Goal: Contribute content: Add original content to the website for others to see

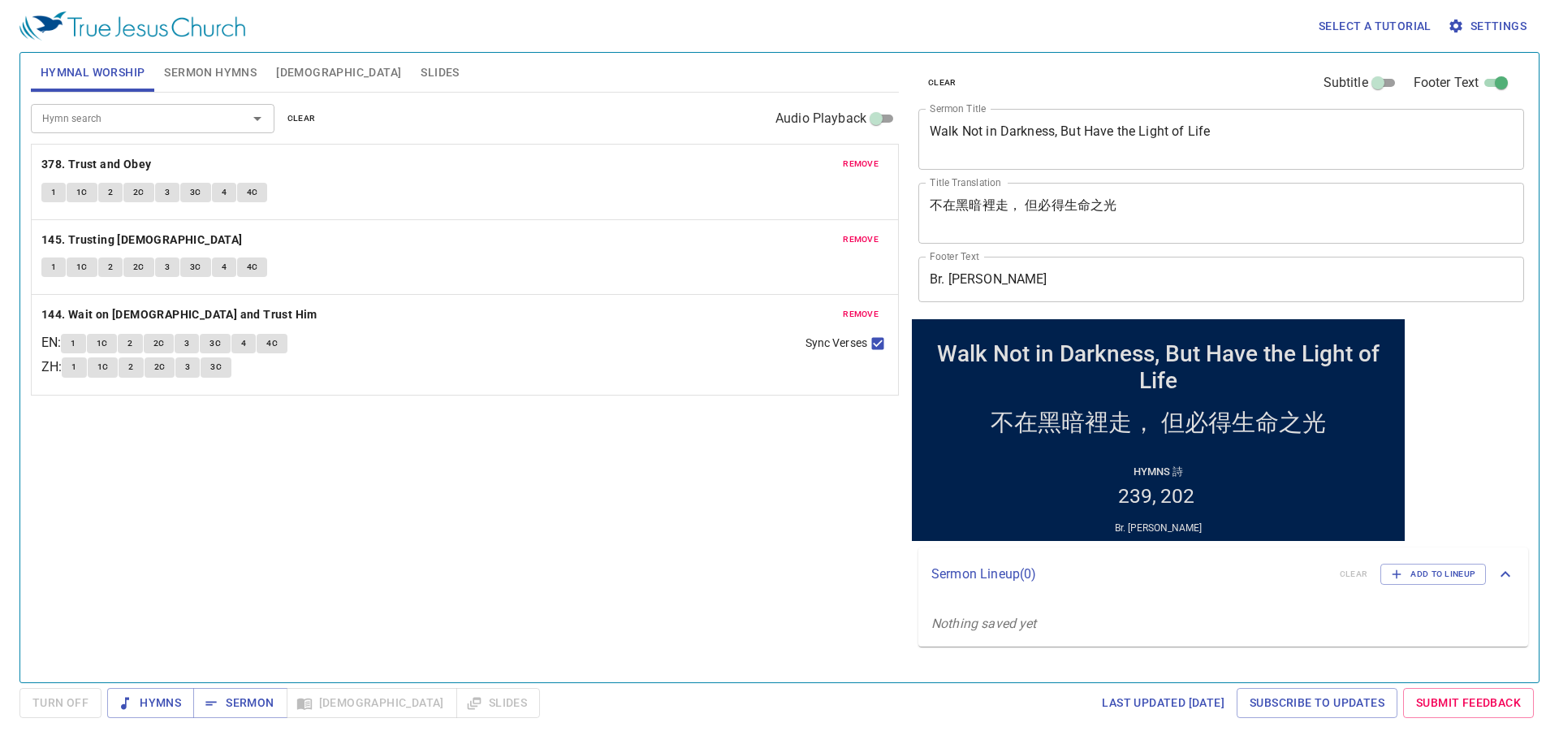
click at [975, 124] on textarea "Walk Not in Darkness, But Have the Light of Life" at bounding box center [1221, 138] width 583 height 31
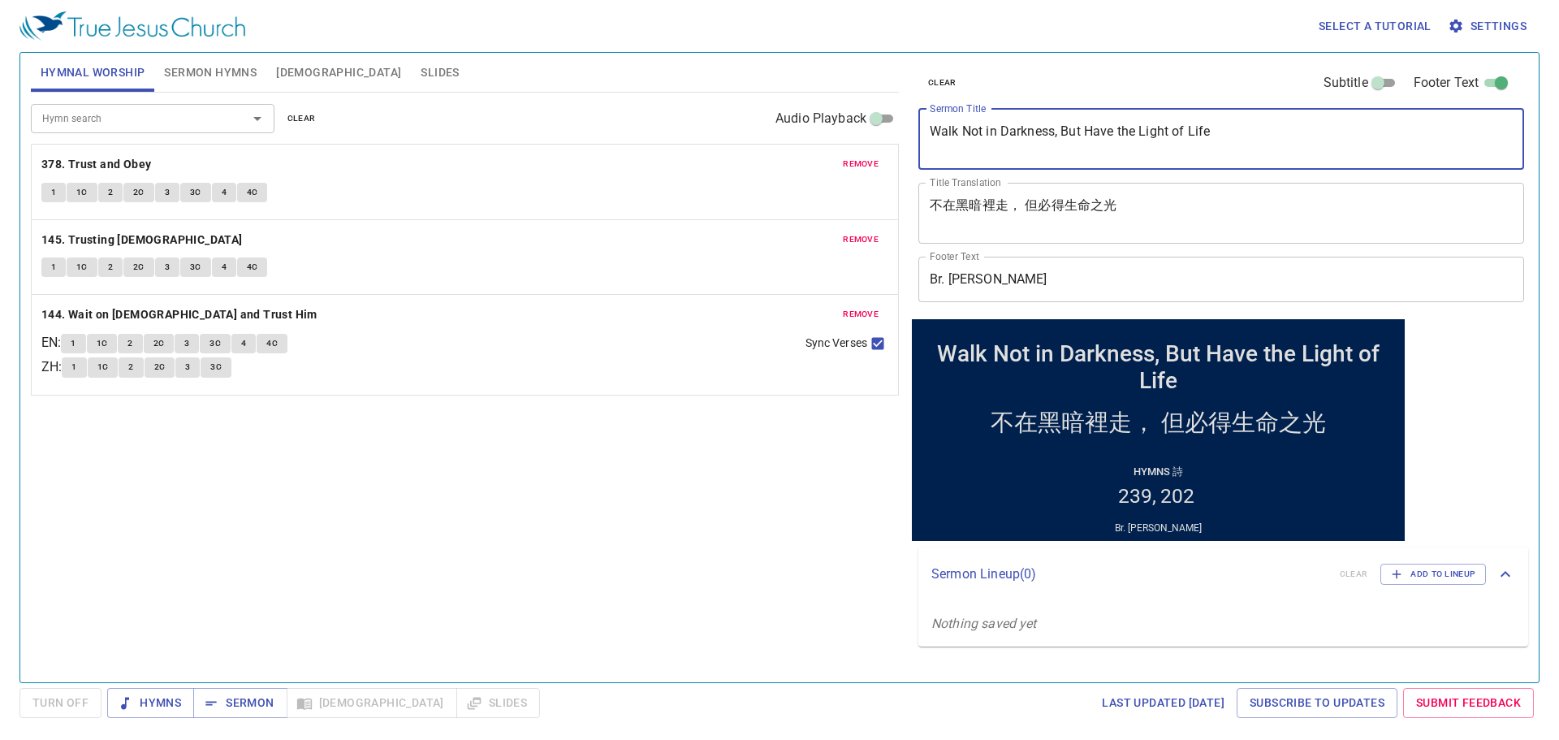
click at [975, 124] on textarea "Walk Not in Darkness, But Have the Light of Life" at bounding box center [1221, 138] width 583 height 31
paste textarea "Establish the Work of Our Hands"
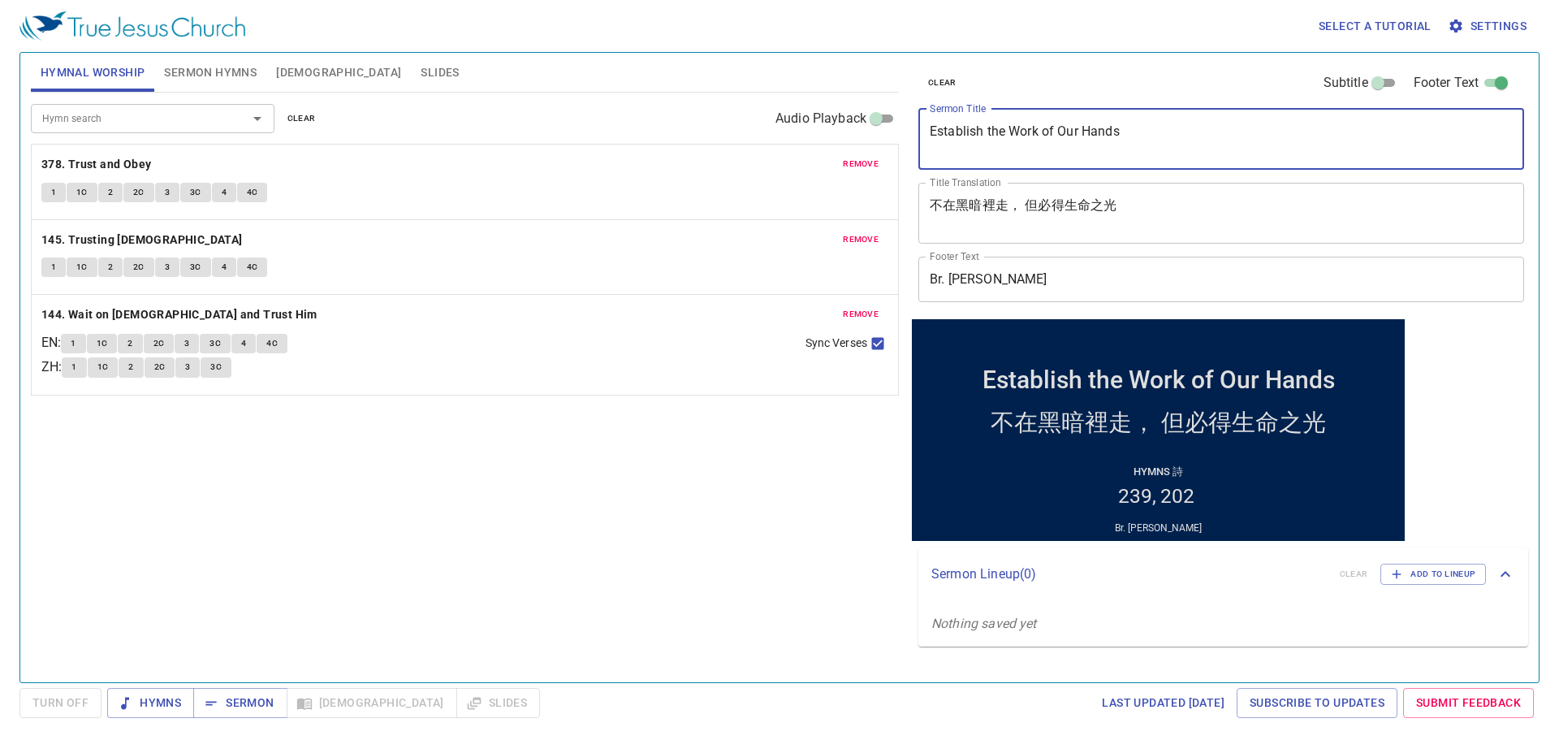
type textarea "Establish the Work of Our Hands"
click at [1008, 212] on textarea "不在黑暗裡走， 但必得生命之光" at bounding box center [1221, 212] width 583 height 31
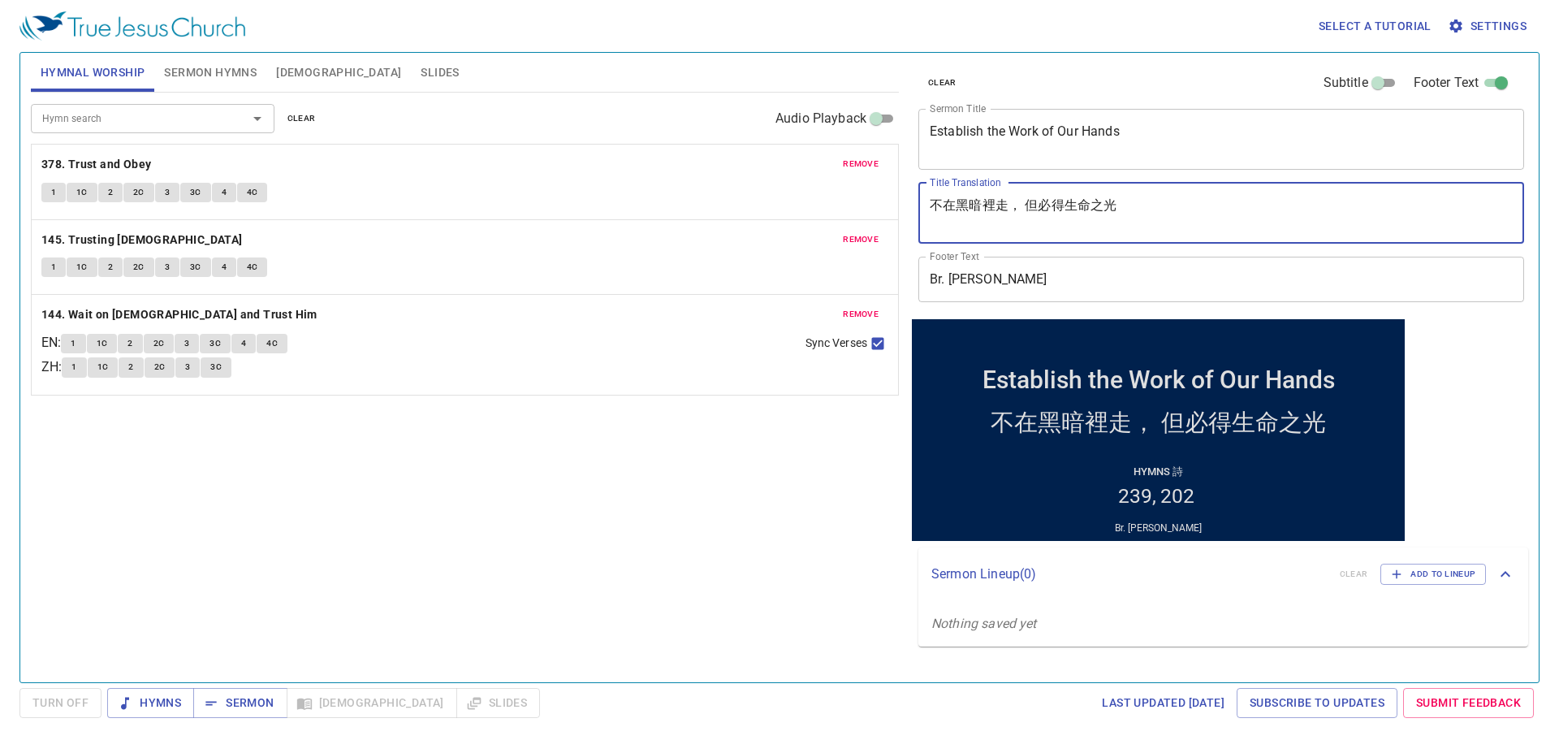
click at [1008, 212] on textarea "不在黑暗裡走， 但必得生命之光" at bounding box center [1221, 212] width 583 height 31
paste textarea "願你堅立我們手所做的工"
type textarea "願你堅立我們手所做的工"
click at [1050, 282] on input "Br. Wayne Chen" at bounding box center [1221, 279] width 606 height 45
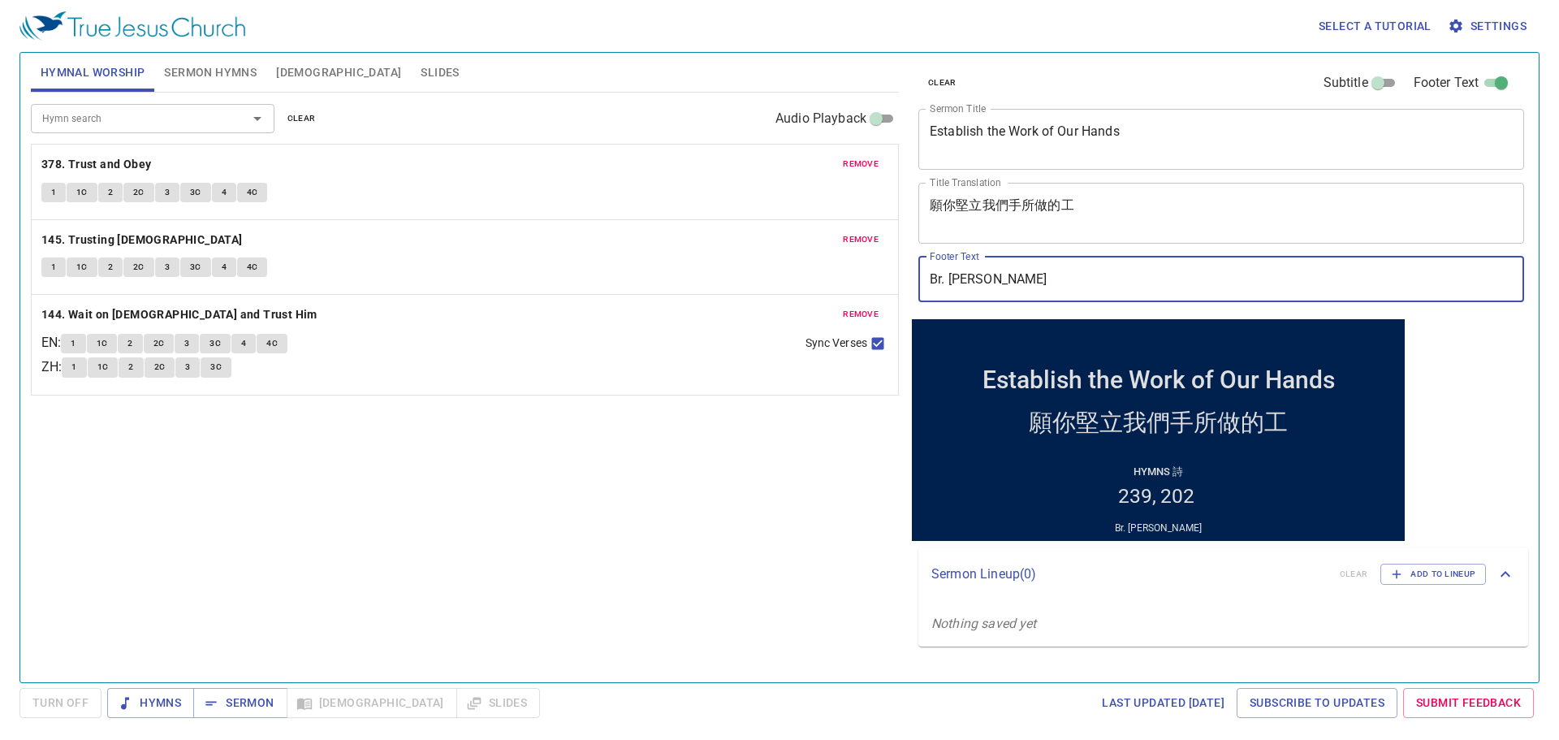
click at [1050, 282] on input "Br. Wayne Chen" at bounding box center [1221, 279] width 606 height 45
paste input "Dn. [PERSON_NAME]"
type input "Dn. [PERSON_NAME]"
click at [230, 71] on span "Sermon Hymns" at bounding box center [210, 73] width 93 height 20
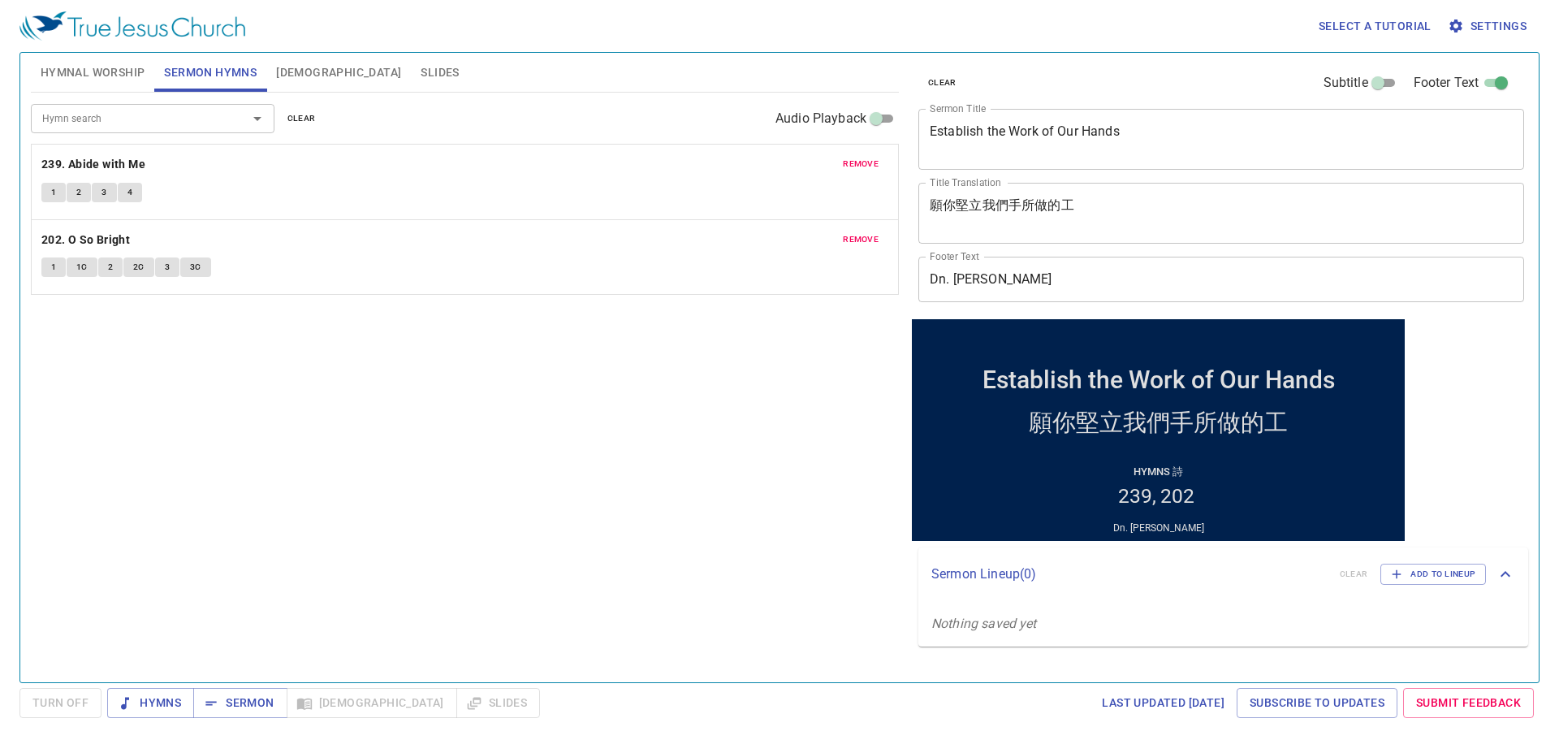
click at [856, 160] on span "remove" at bounding box center [861, 164] width 36 height 15
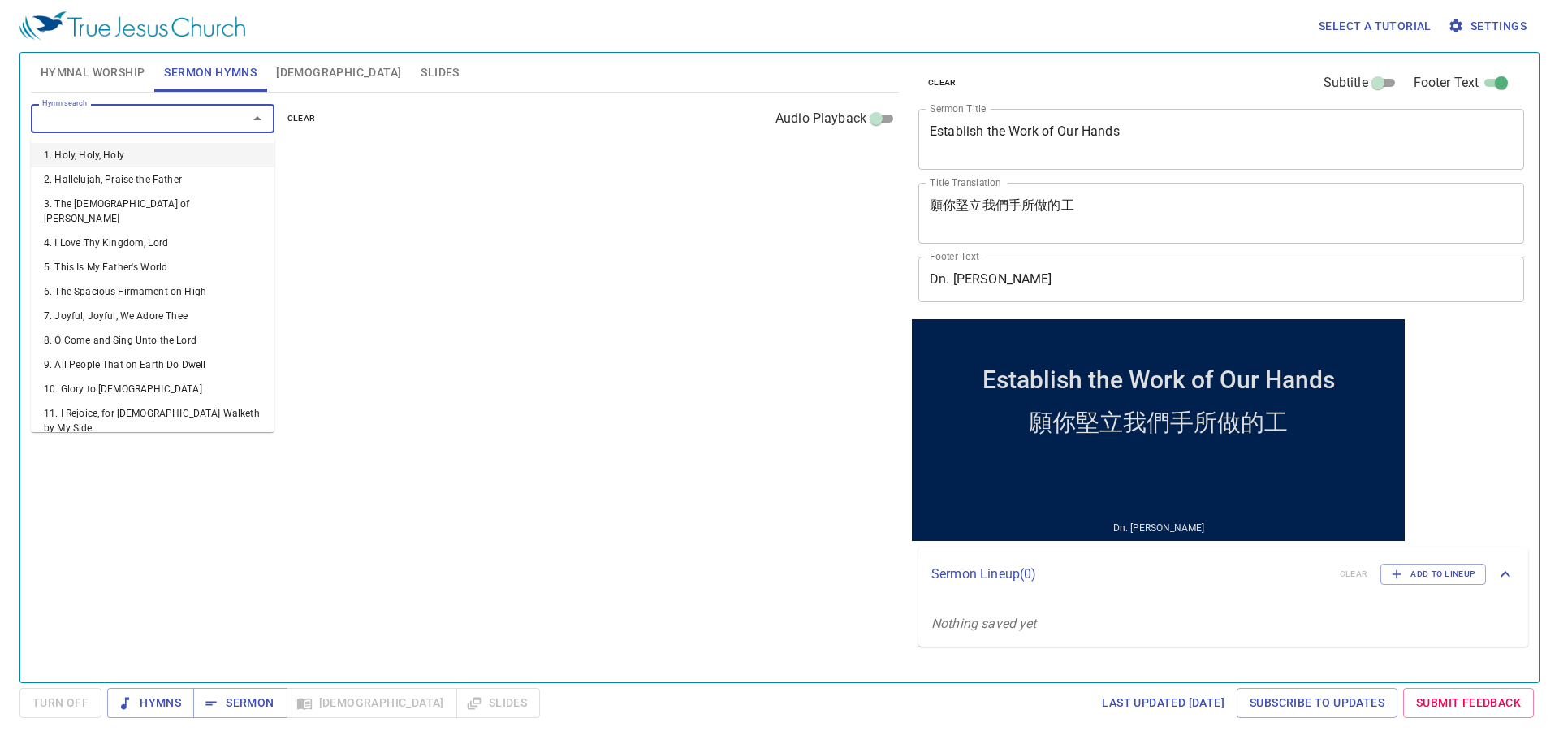
click at [179, 123] on input "Hymn search" at bounding box center [129, 118] width 186 height 19
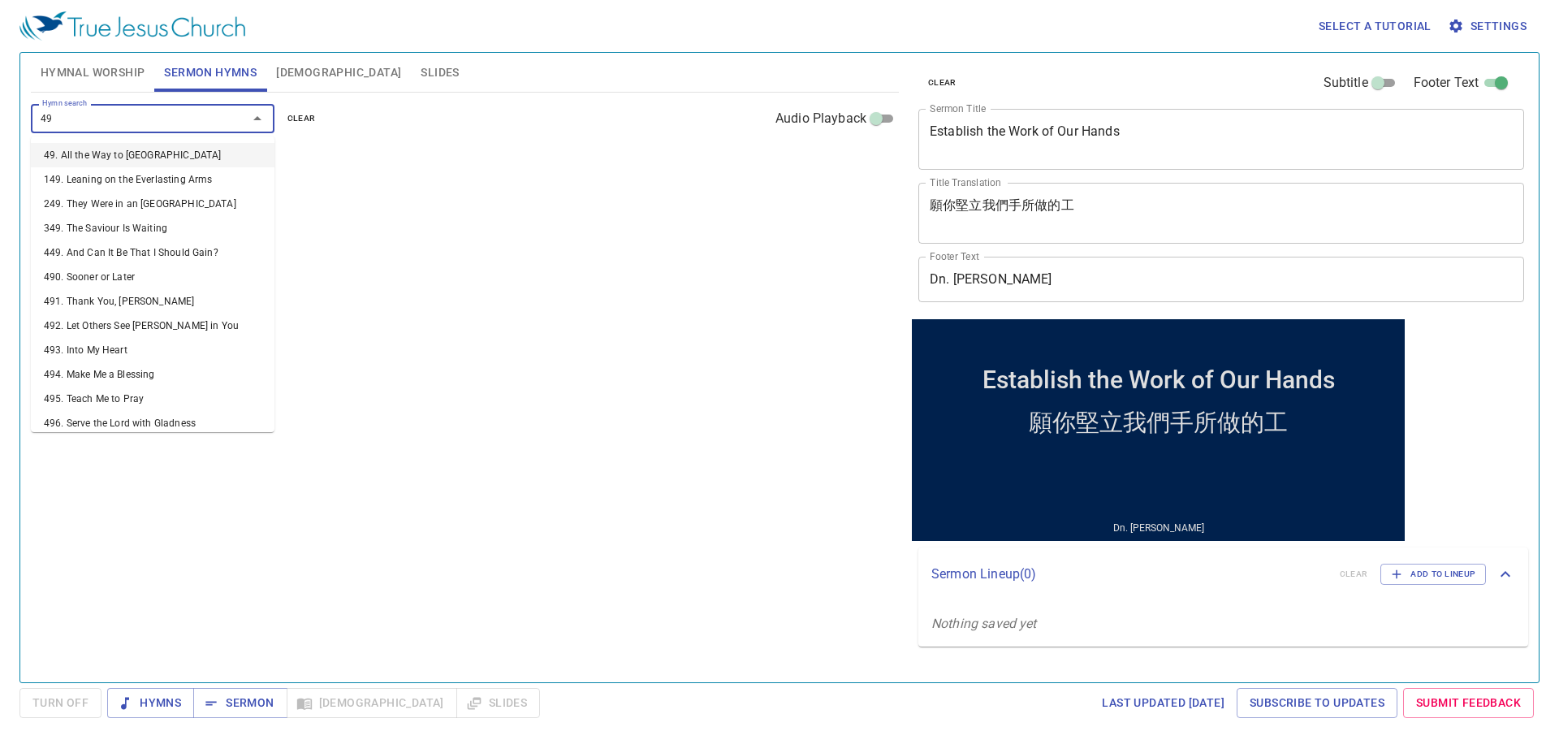
type input "496"
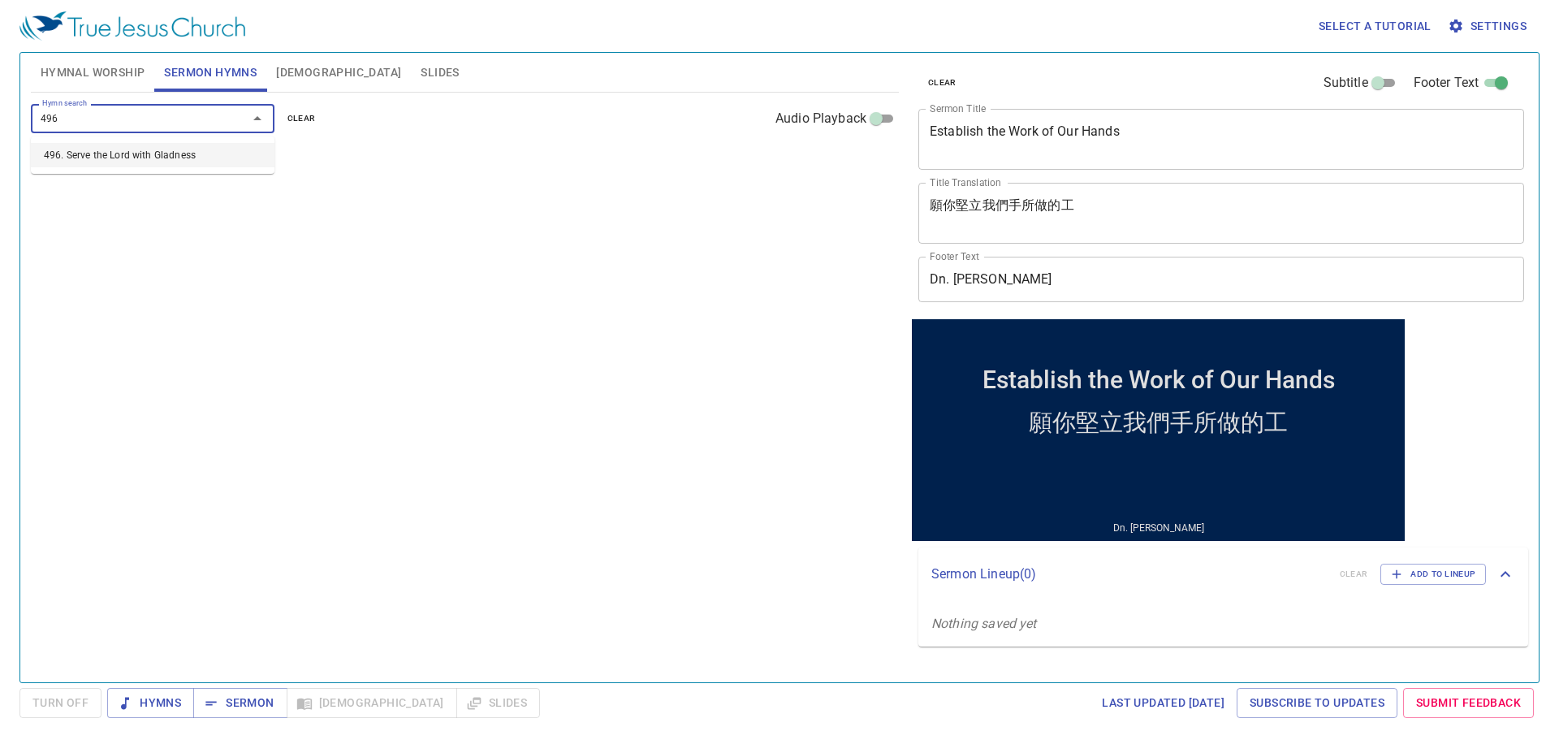
click at [175, 155] on li "496. Serve the Lord with Gladness" at bounding box center [153, 155] width 244 height 24
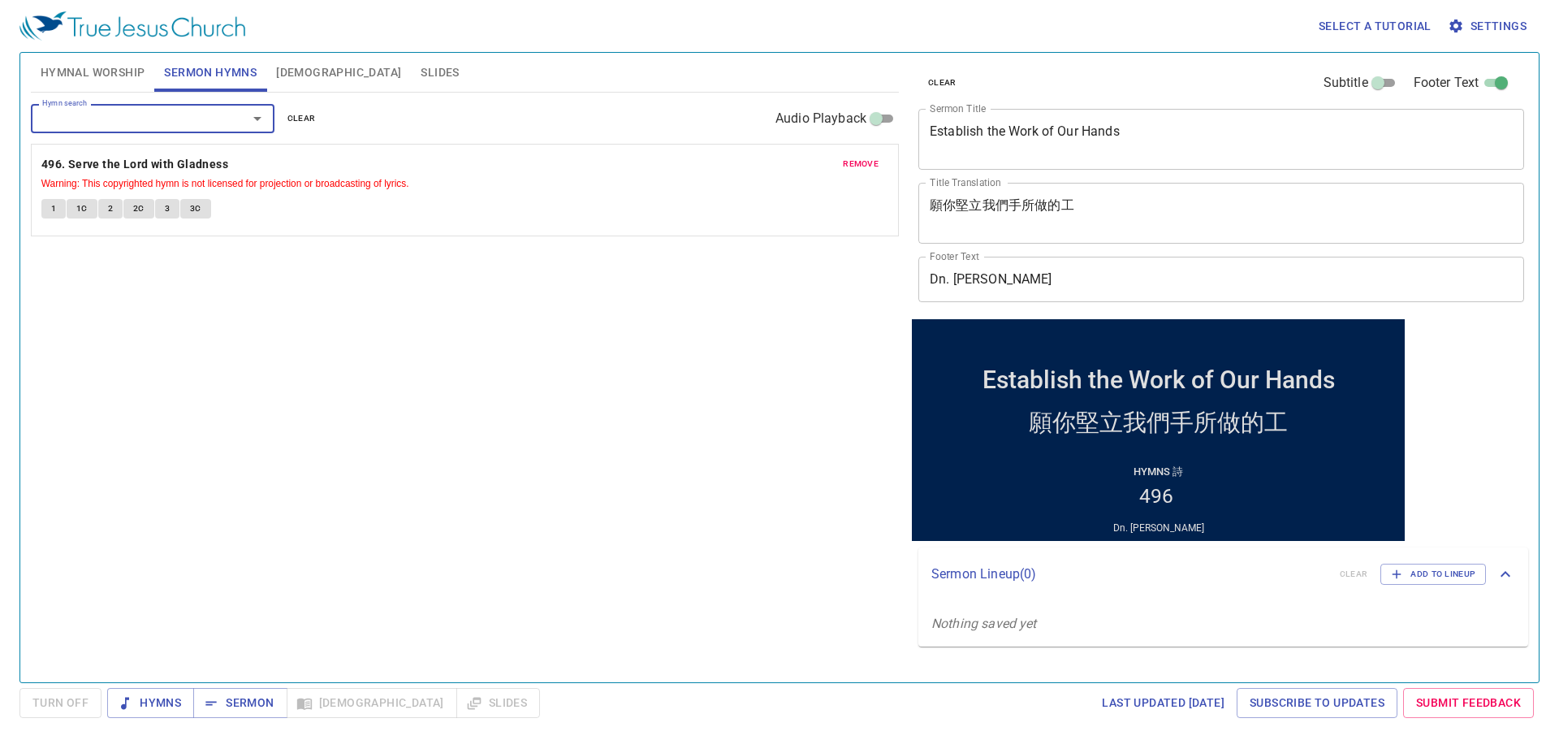
click at [79, 106] on div "Hymn search" at bounding box center [153, 118] width 244 height 28
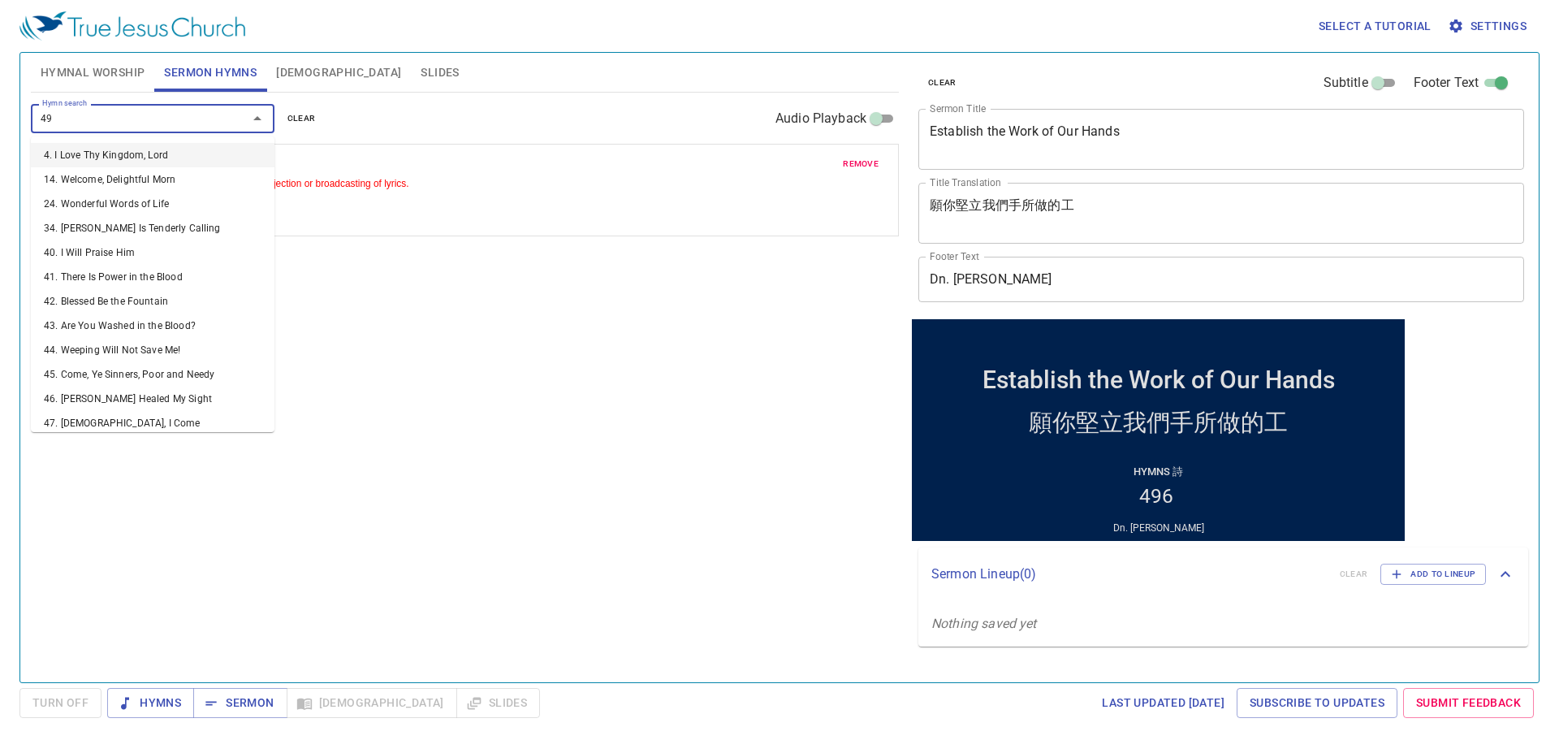
type input "497"
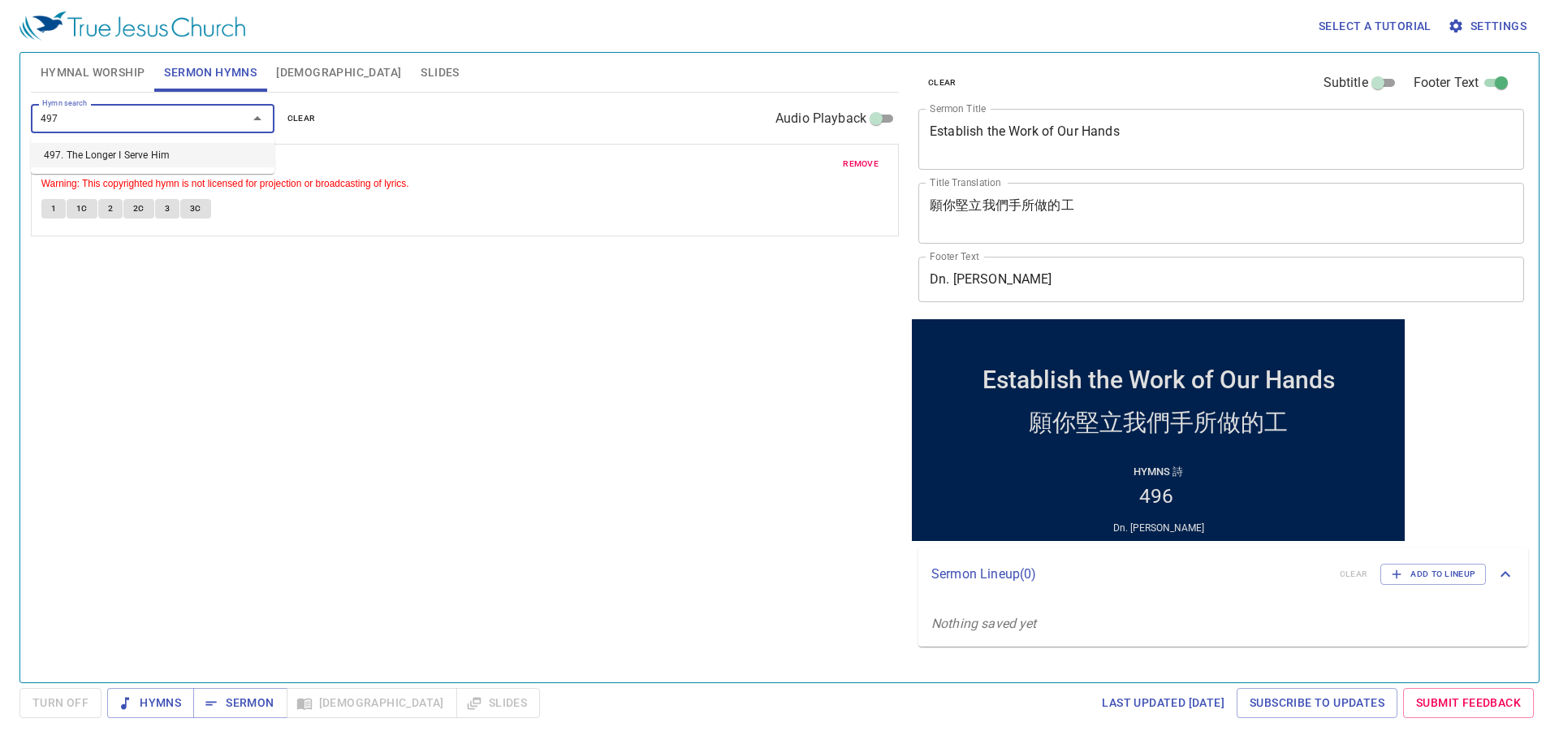
click at [85, 163] on li "497. The Longer I Serve Him" at bounding box center [153, 155] width 244 height 24
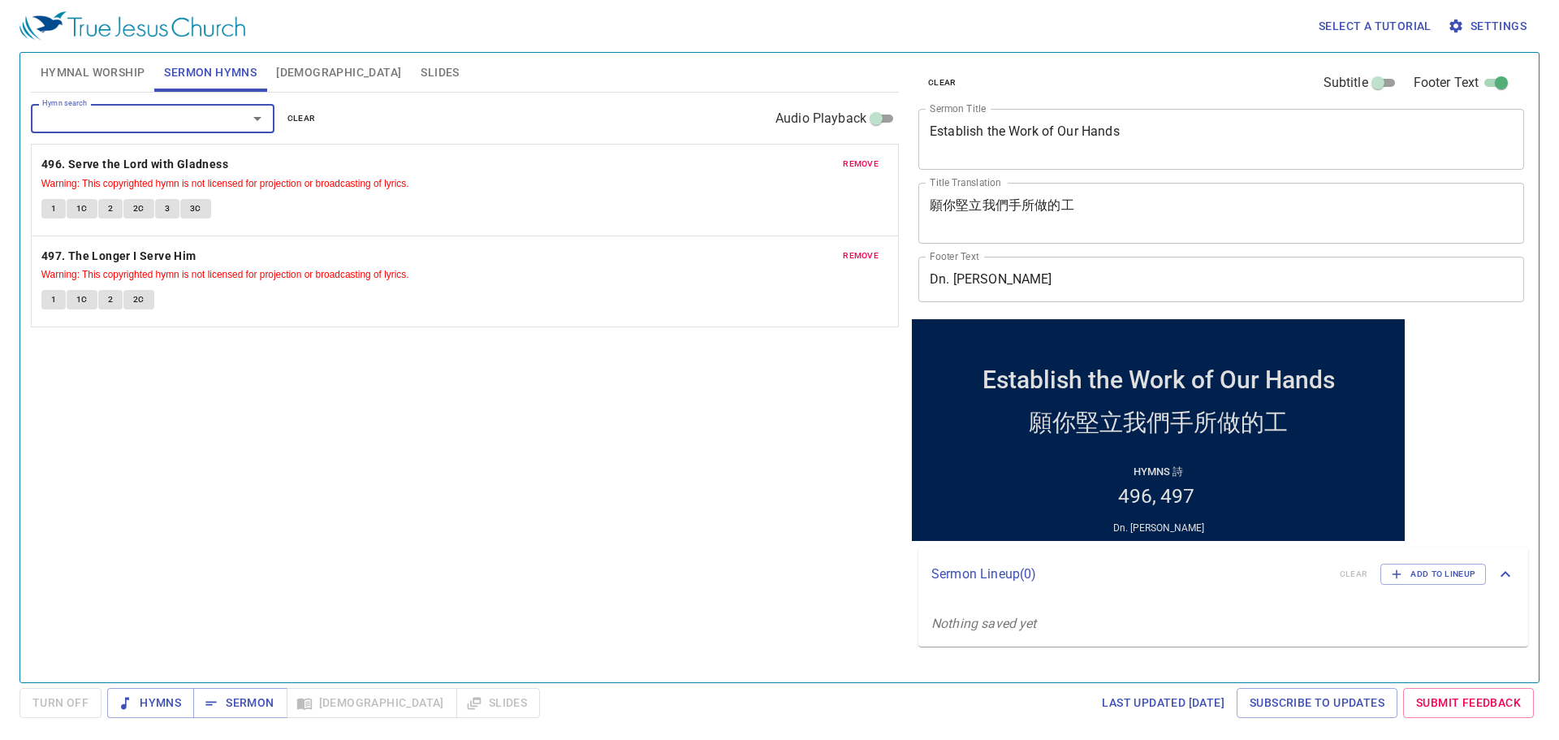
click at [70, 67] on span "Hymnal Worship" at bounding box center [93, 73] width 105 height 20
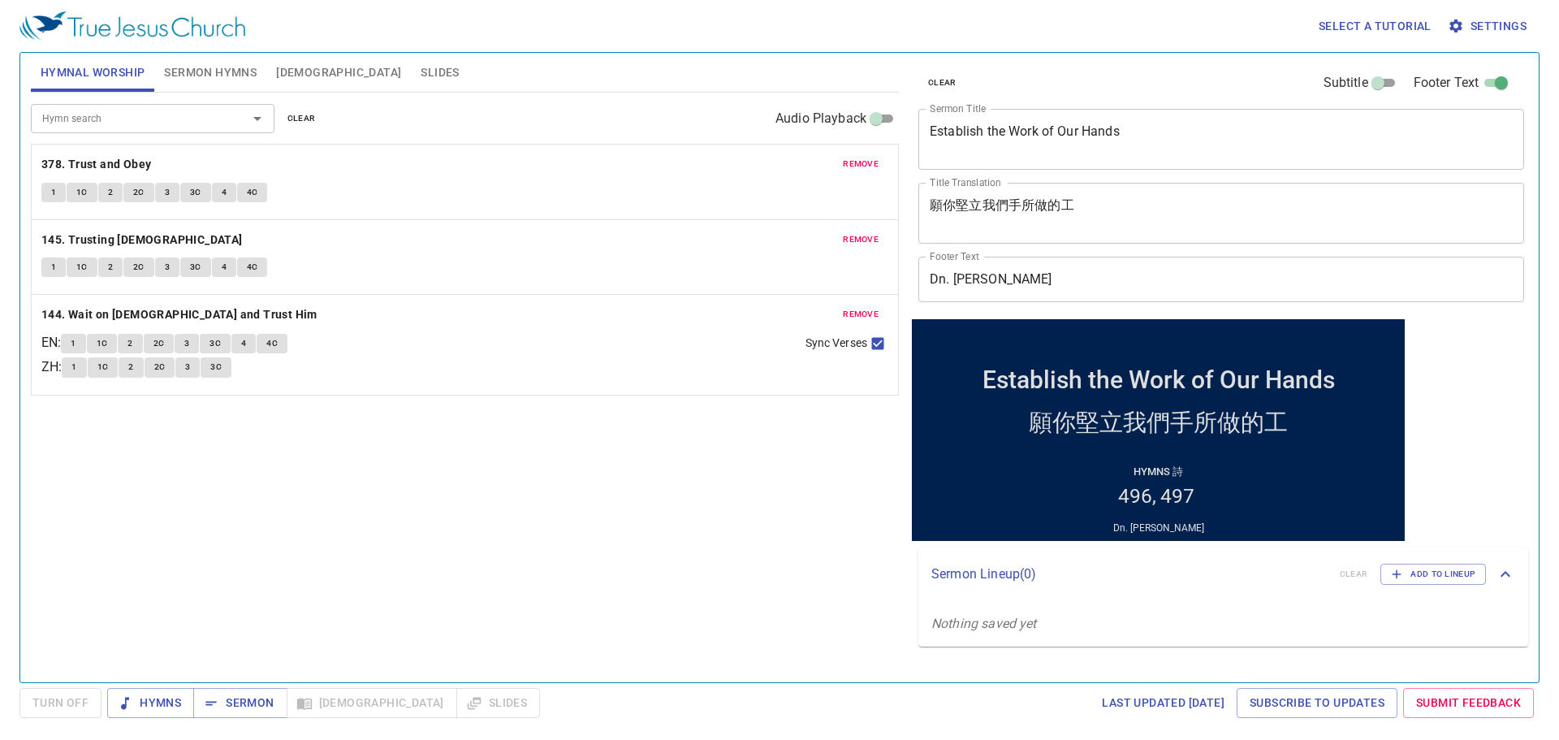
click at [861, 158] on span "remove" at bounding box center [861, 164] width 36 height 15
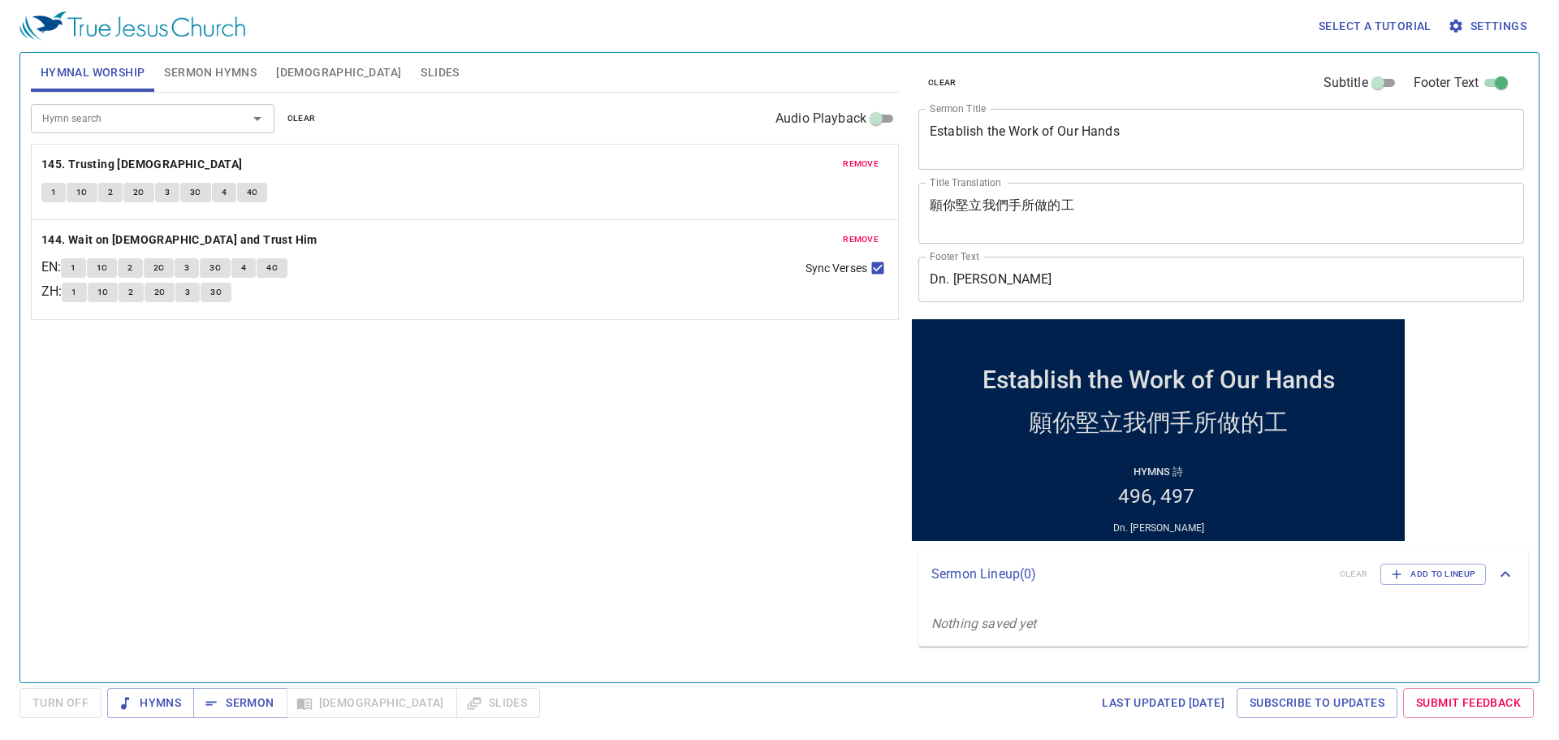
click at [861, 158] on span "remove" at bounding box center [861, 164] width 36 height 15
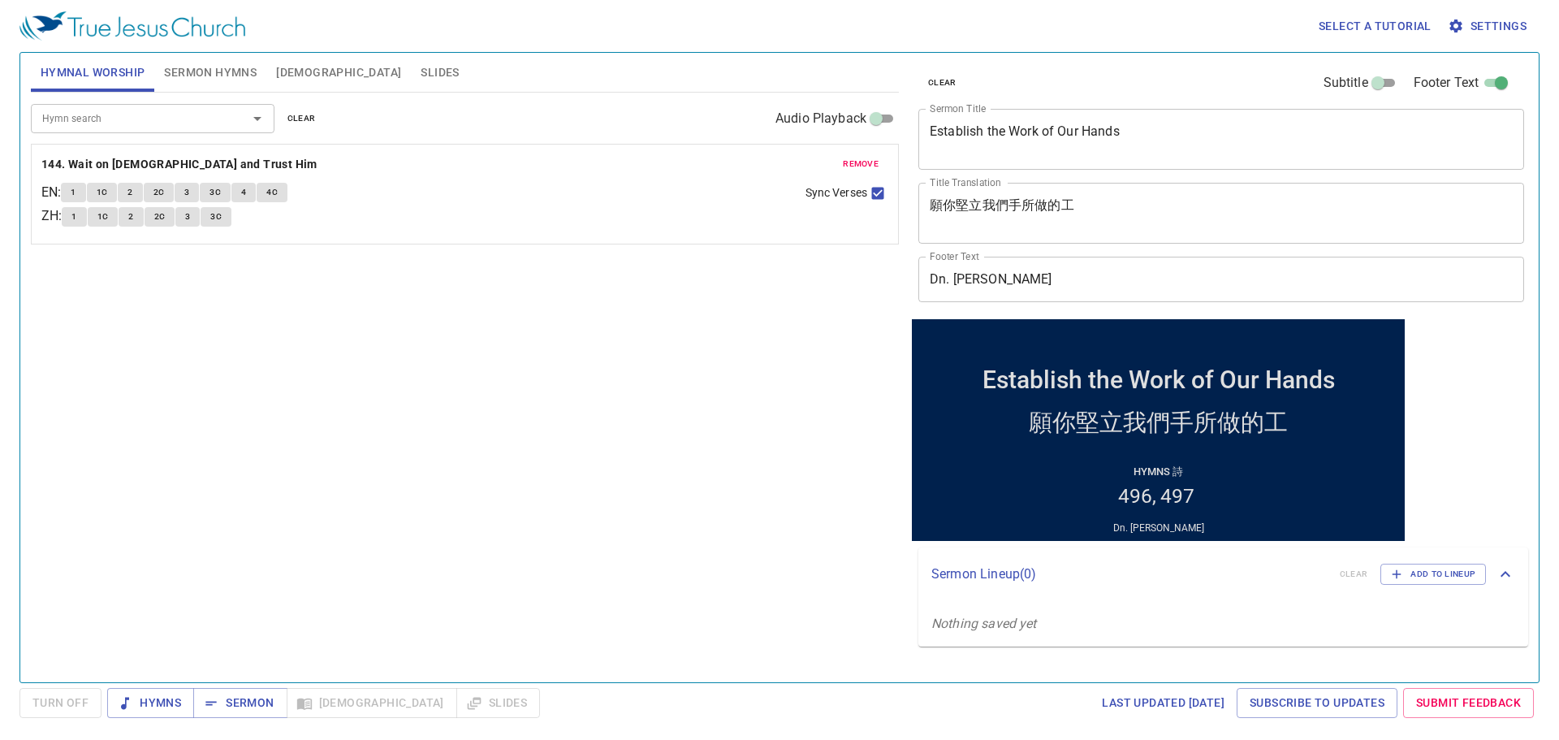
click at [861, 158] on span "remove" at bounding box center [861, 164] width 36 height 15
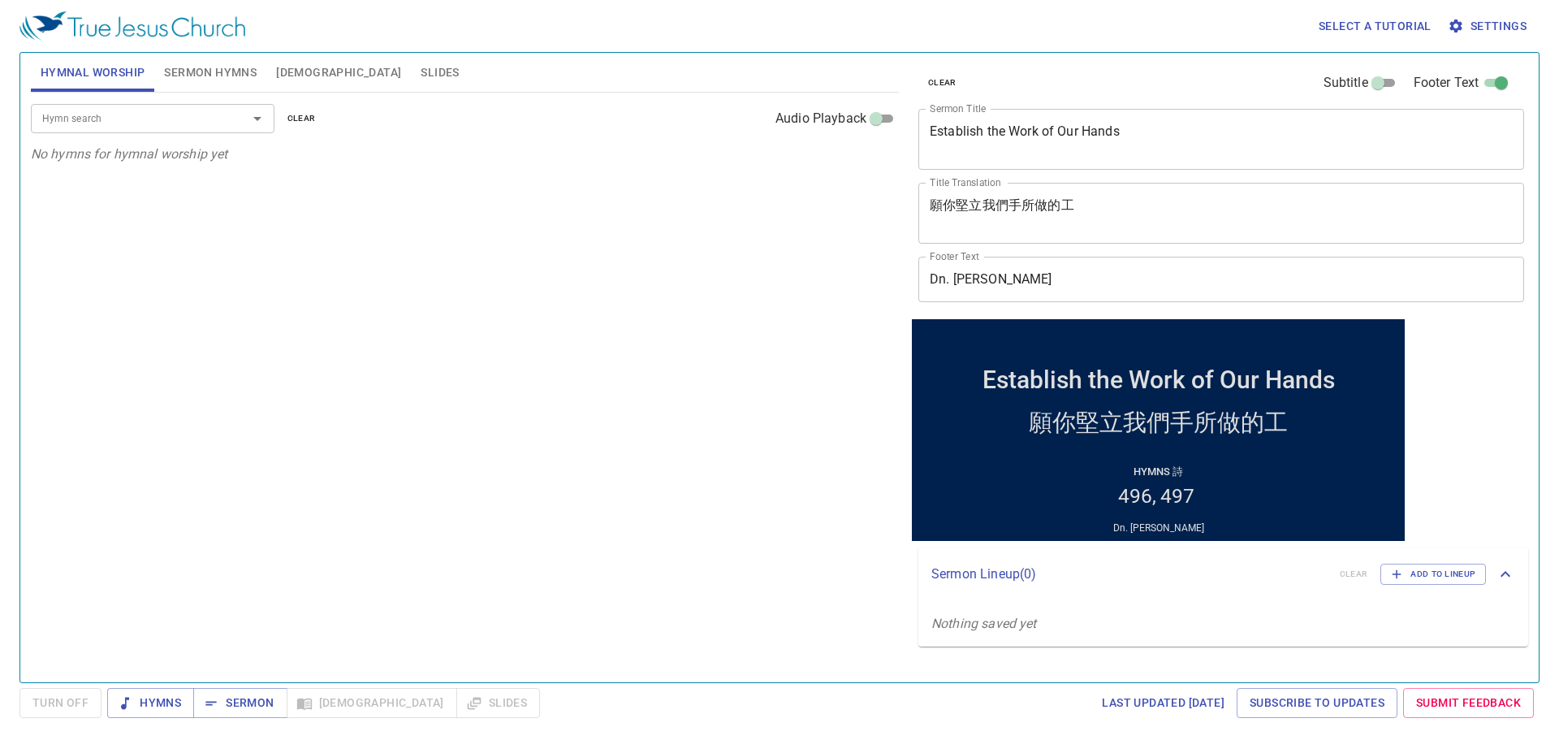
click at [158, 115] on input "Hymn search" at bounding box center [129, 118] width 186 height 19
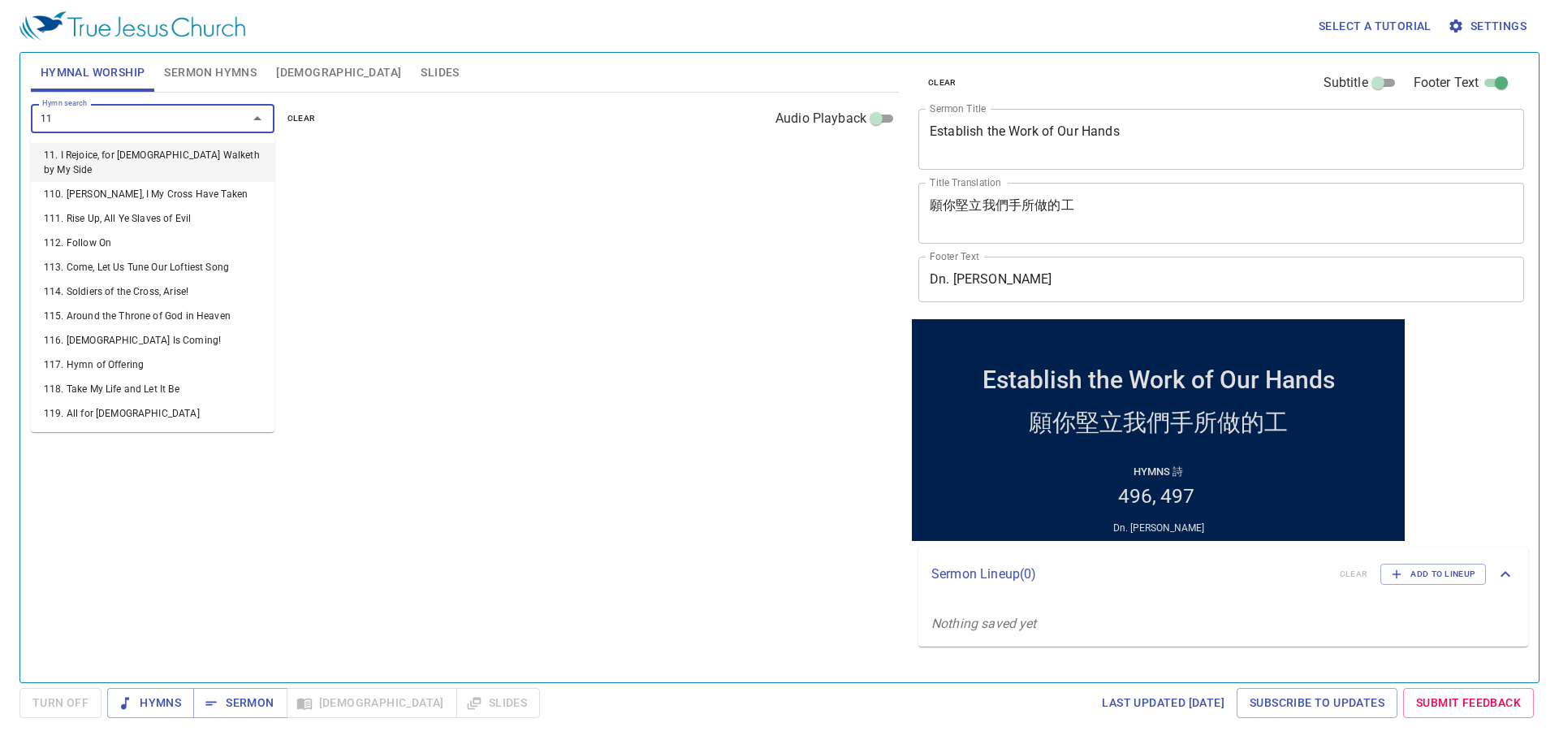
type input "118"
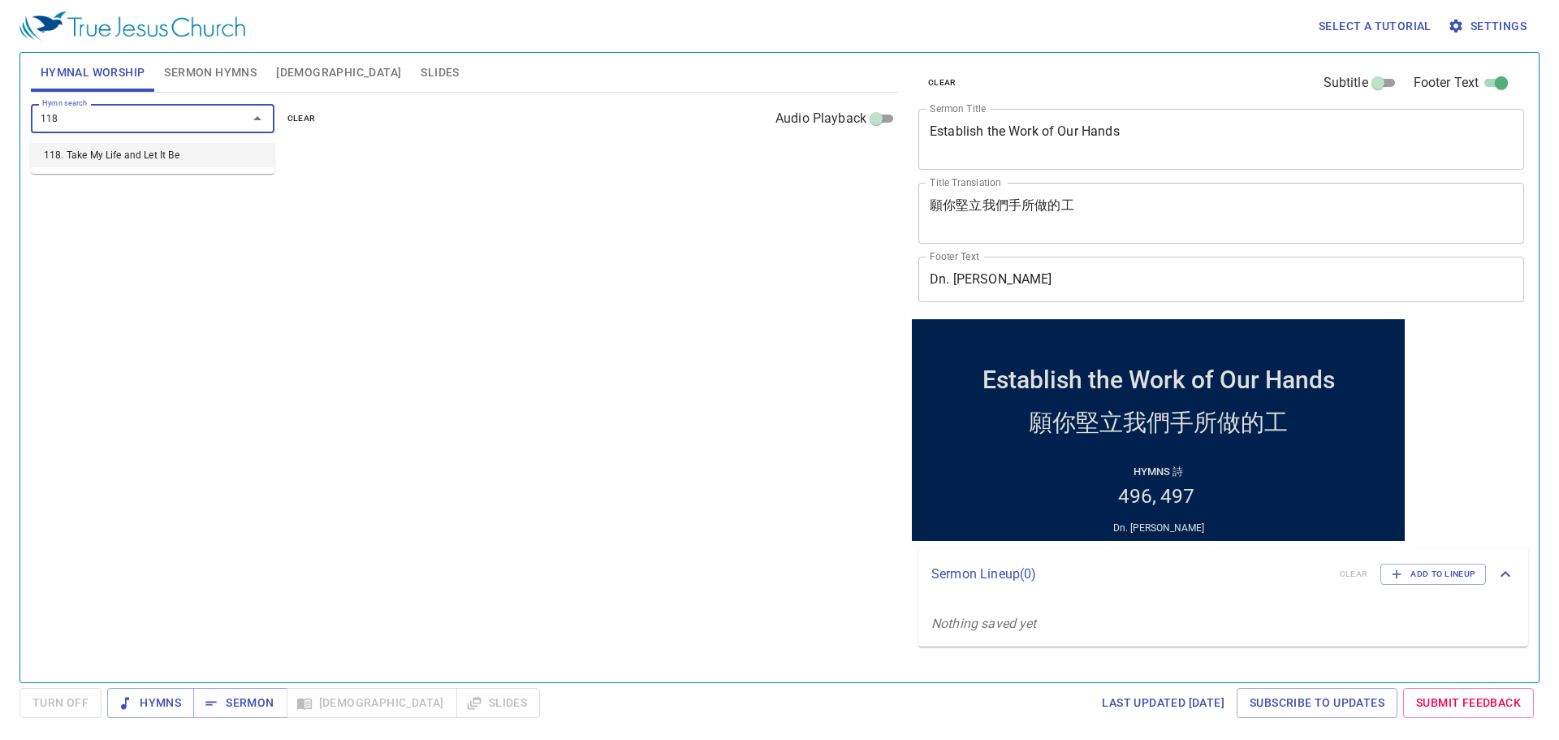
click at [154, 162] on li "118. Take My Life and Let It Be" at bounding box center [153, 155] width 244 height 24
click at [55, 124] on input "Hymn search" at bounding box center [129, 118] width 186 height 19
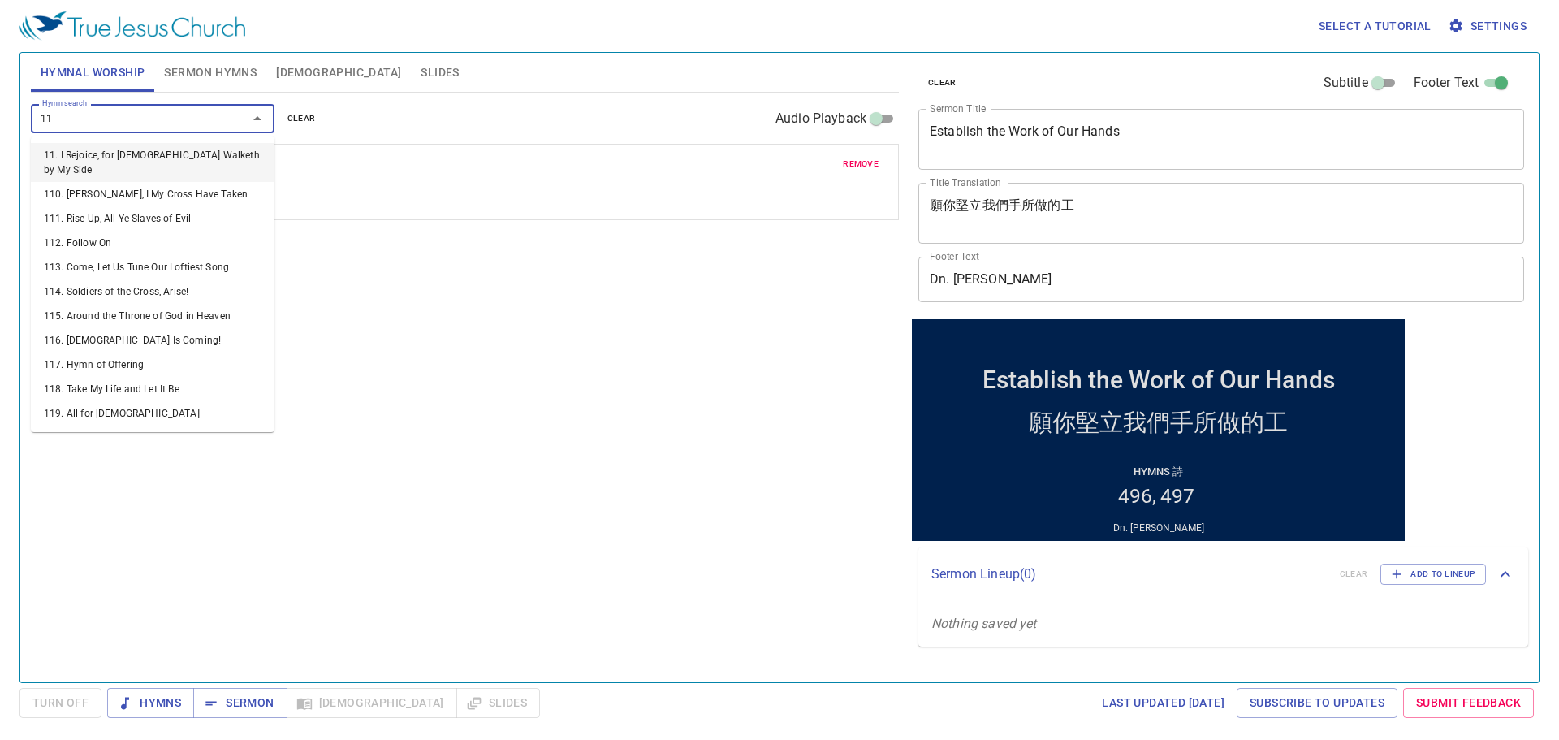
type input "119"
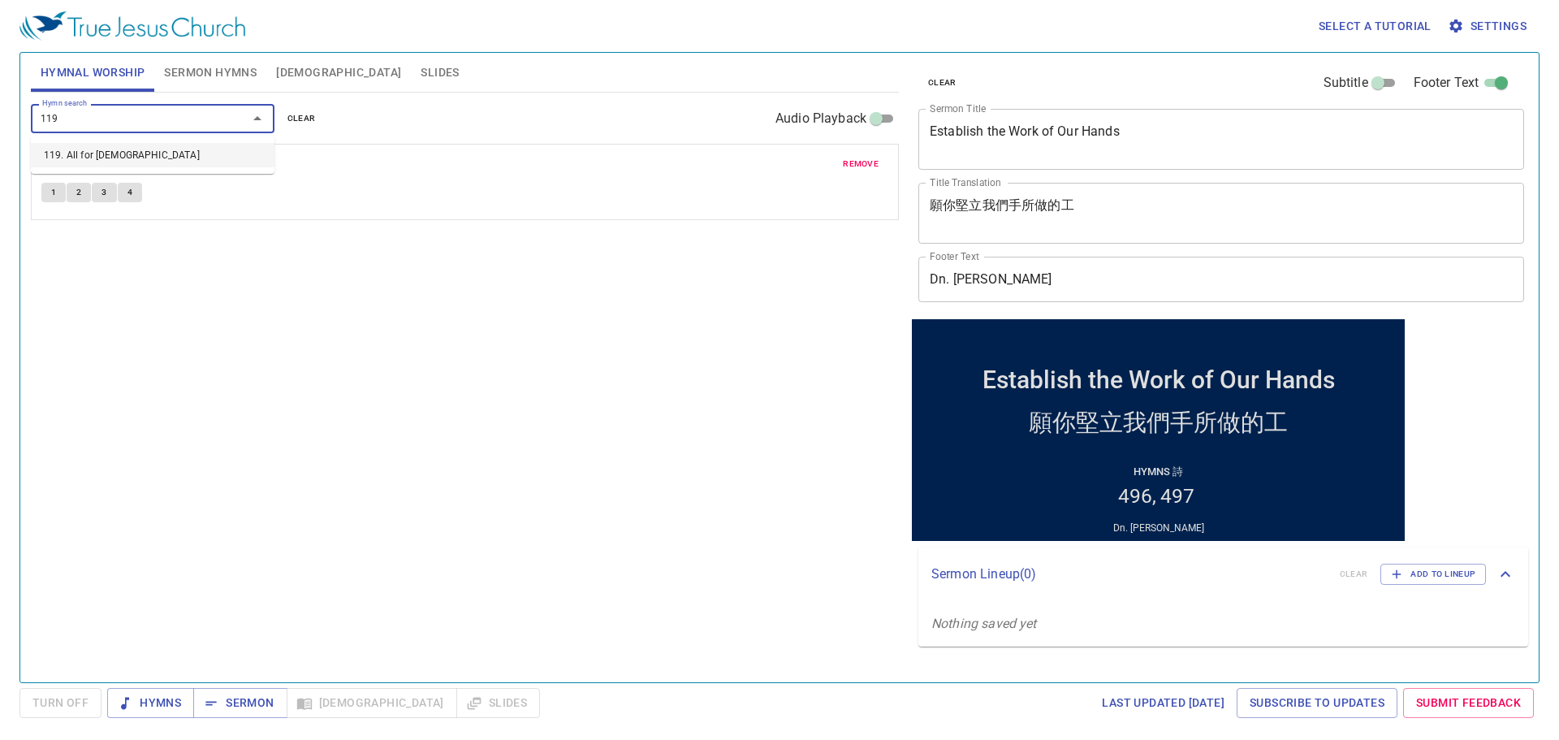
click at [69, 158] on li "119. All for [DEMOGRAPHIC_DATA]" at bounding box center [153, 155] width 244 height 24
click at [164, 123] on input "Hymn search" at bounding box center [129, 118] width 186 height 19
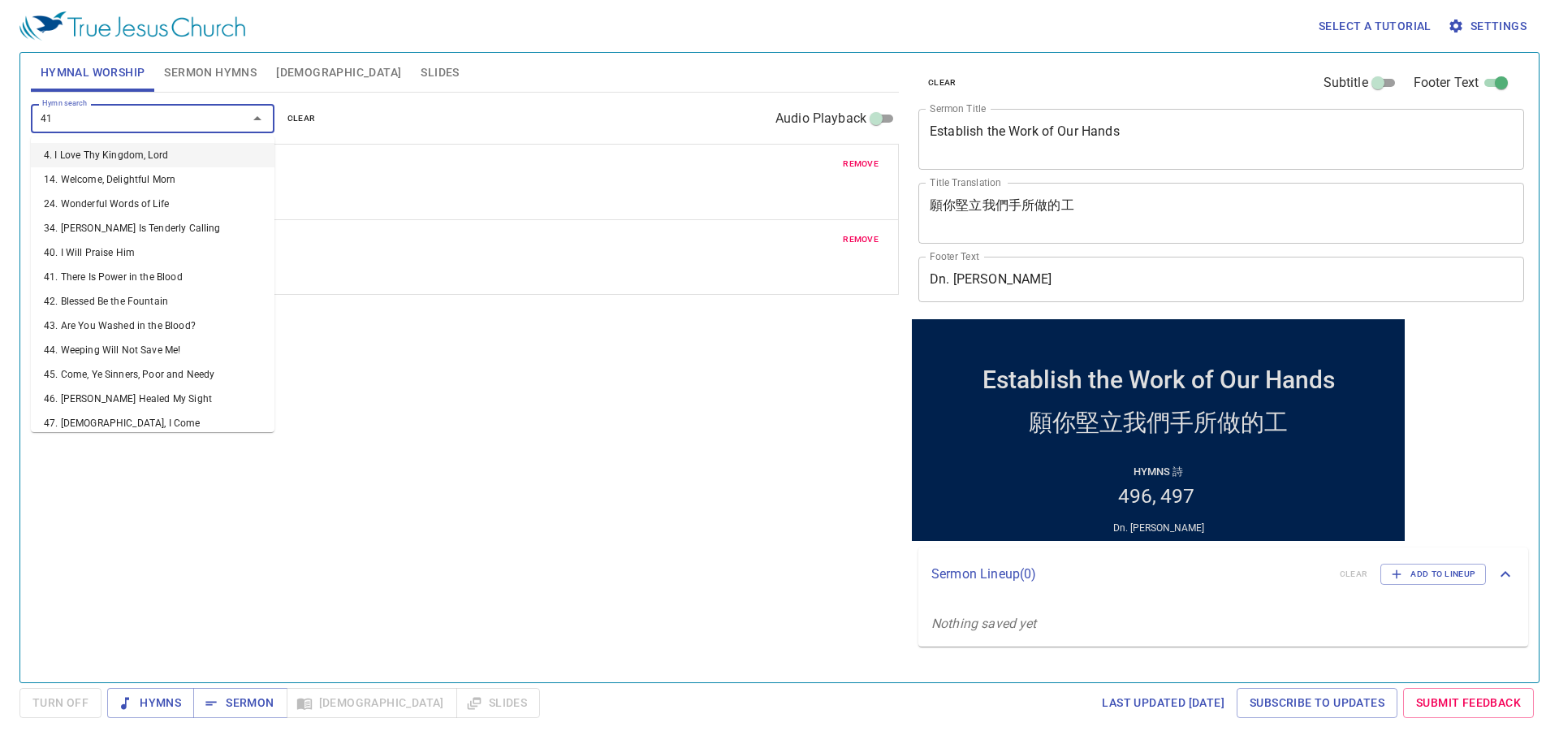
type input "415"
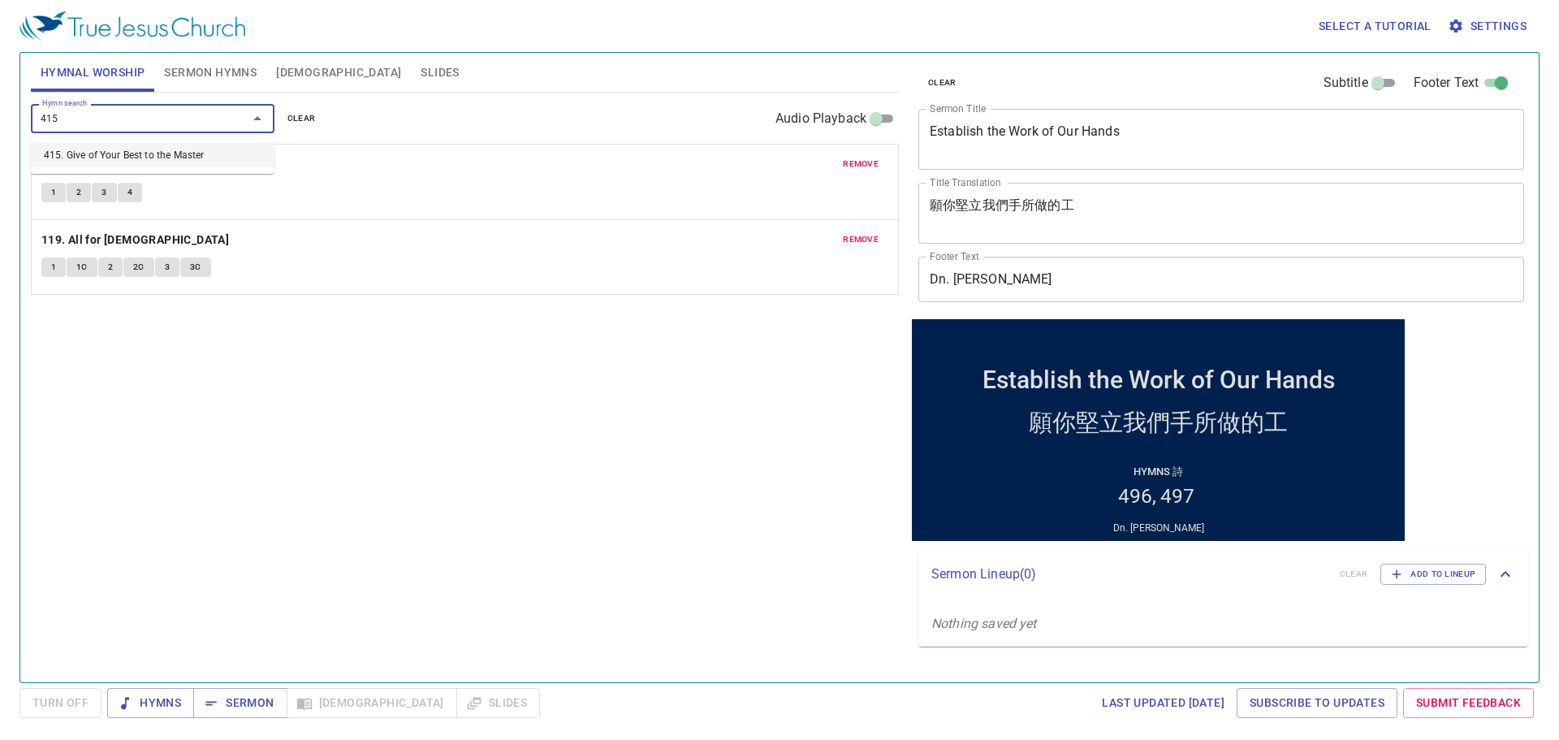
click at [150, 157] on li "415. Give of Your Best to the Master" at bounding box center [153, 155] width 244 height 24
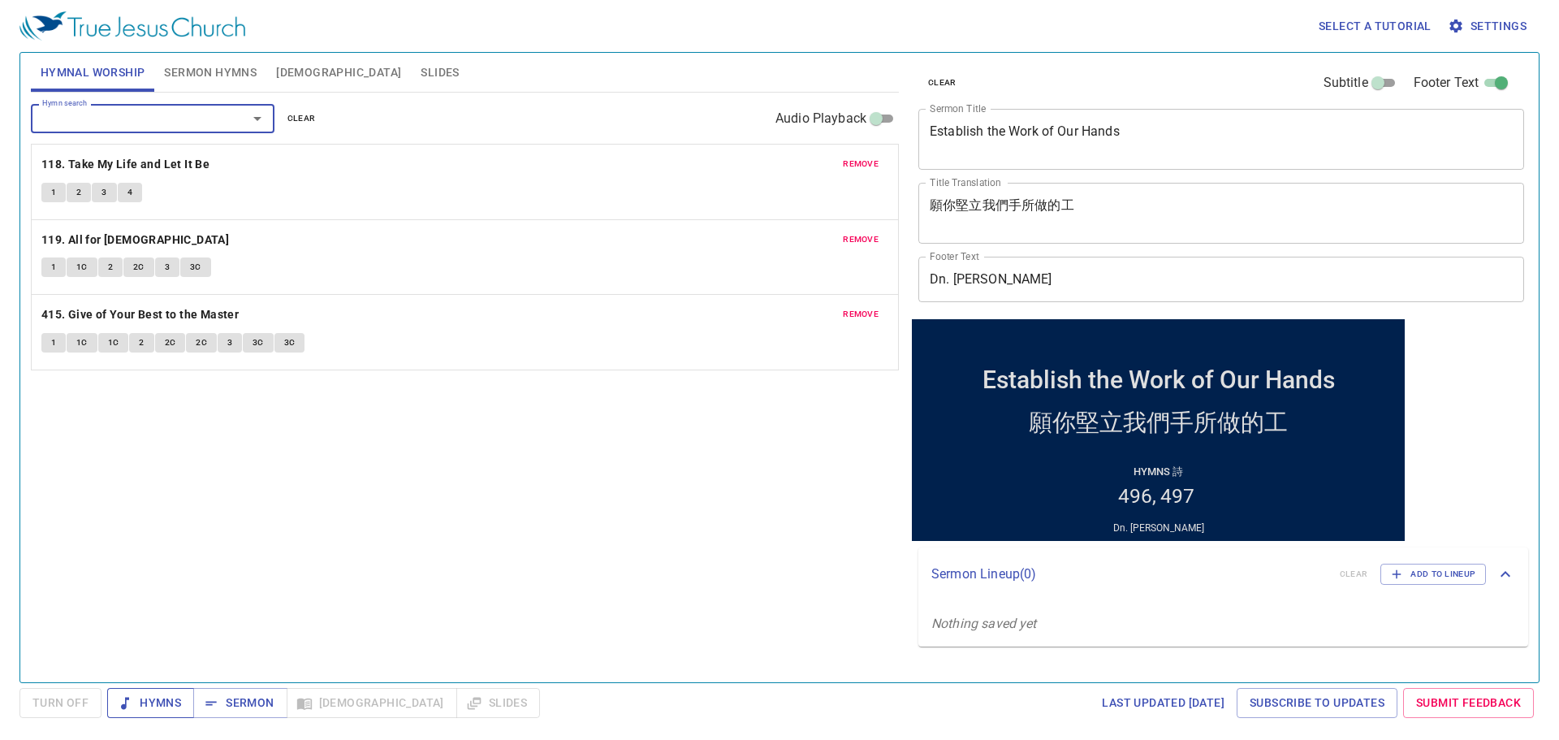
click at [156, 694] on span "Hymns" at bounding box center [150, 703] width 61 height 20
click at [1178, 365] on div "Establish the Work of Our Hands" at bounding box center [1158, 379] width 352 height 28
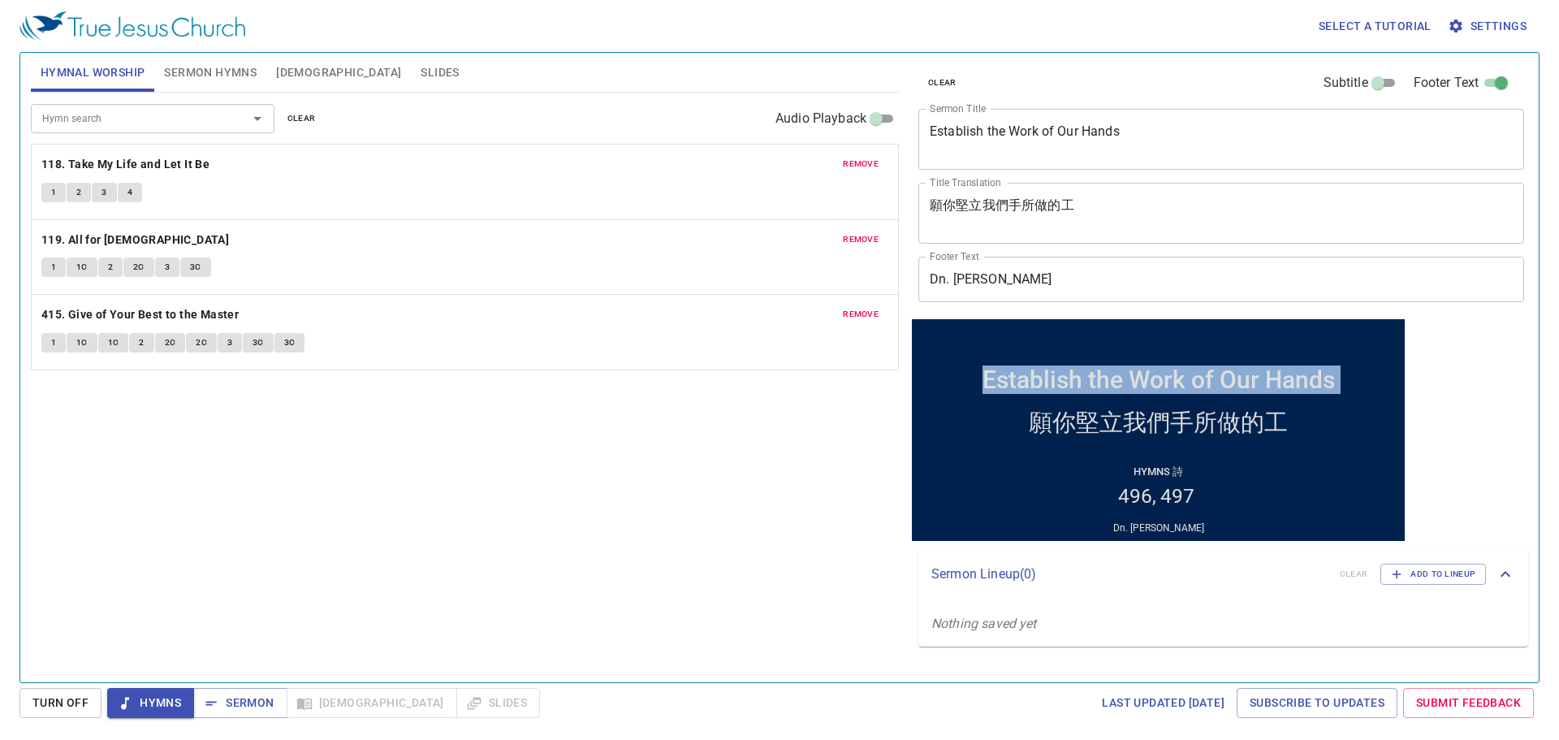
click at [1178, 365] on div "Establish the Work of Our Hands" at bounding box center [1158, 379] width 352 height 28
click at [1095, 375] on div "Establish the Work of Our Hands" at bounding box center [1158, 379] width 352 height 28
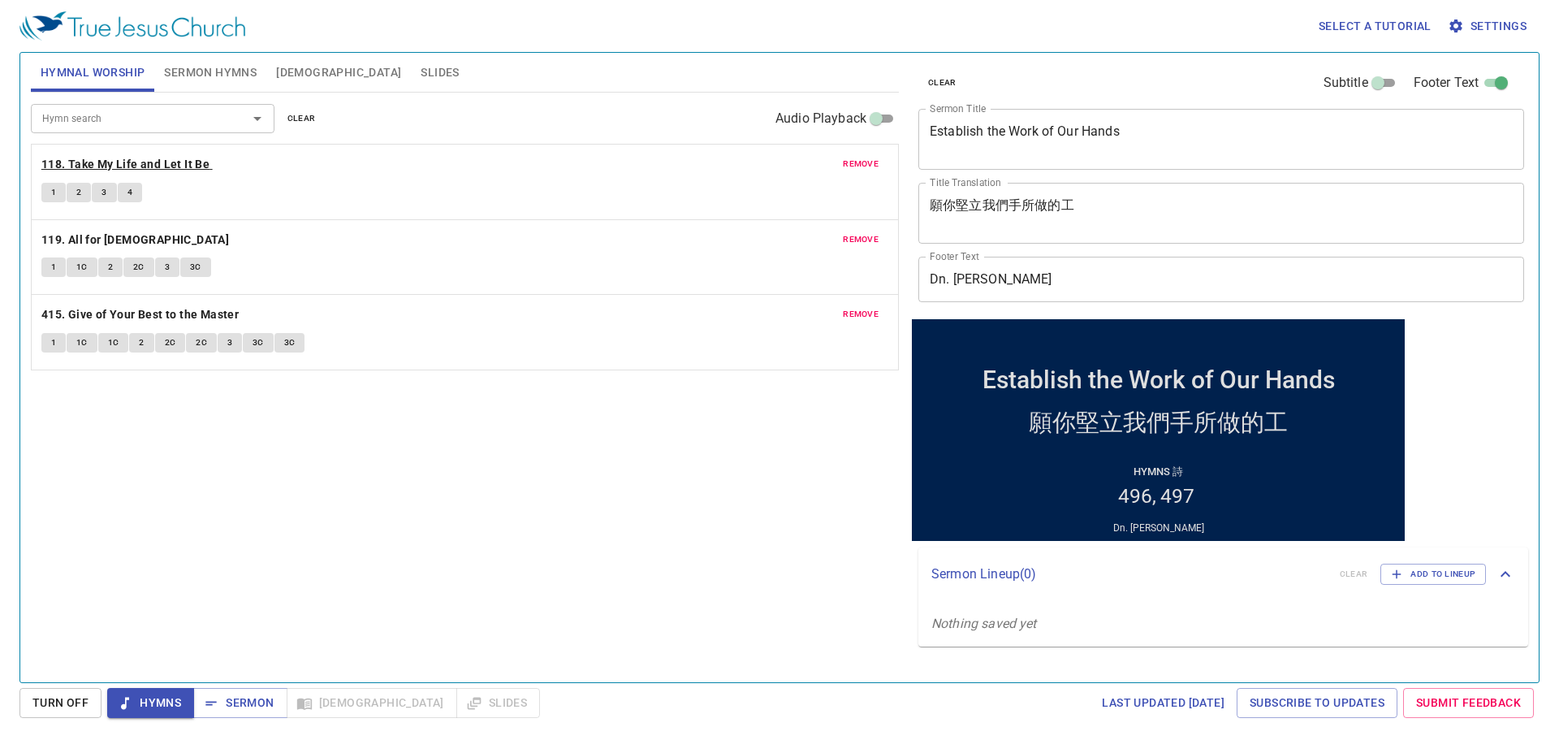
click at [161, 158] on b "118. Take My Life and Let It Be" at bounding box center [125, 164] width 168 height 20
click at [55, 190] on span "1" at bounding box center [53, 192] width 5 height 15
click at [129, 241] on b "119. All for [DEMOGRAPHIC_DATA]" at bounding box center [135, 240] width 188 height 20
click at [55, 270] on span "1" at bounding box center [53, 267] width 5 height 15
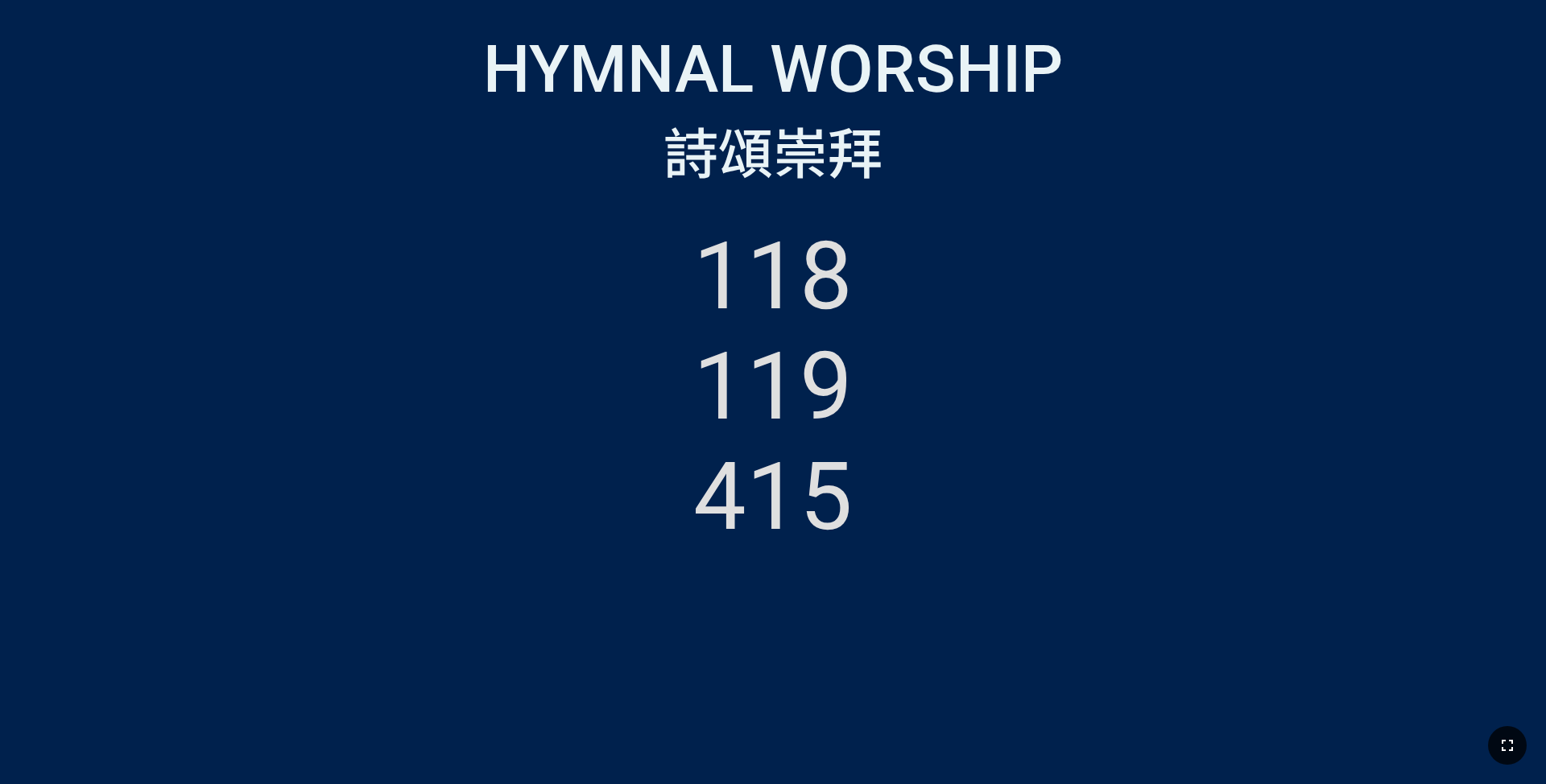
click at [1507, 743] on icon "button" at bounding box center [1506, 744] width 19 height 19
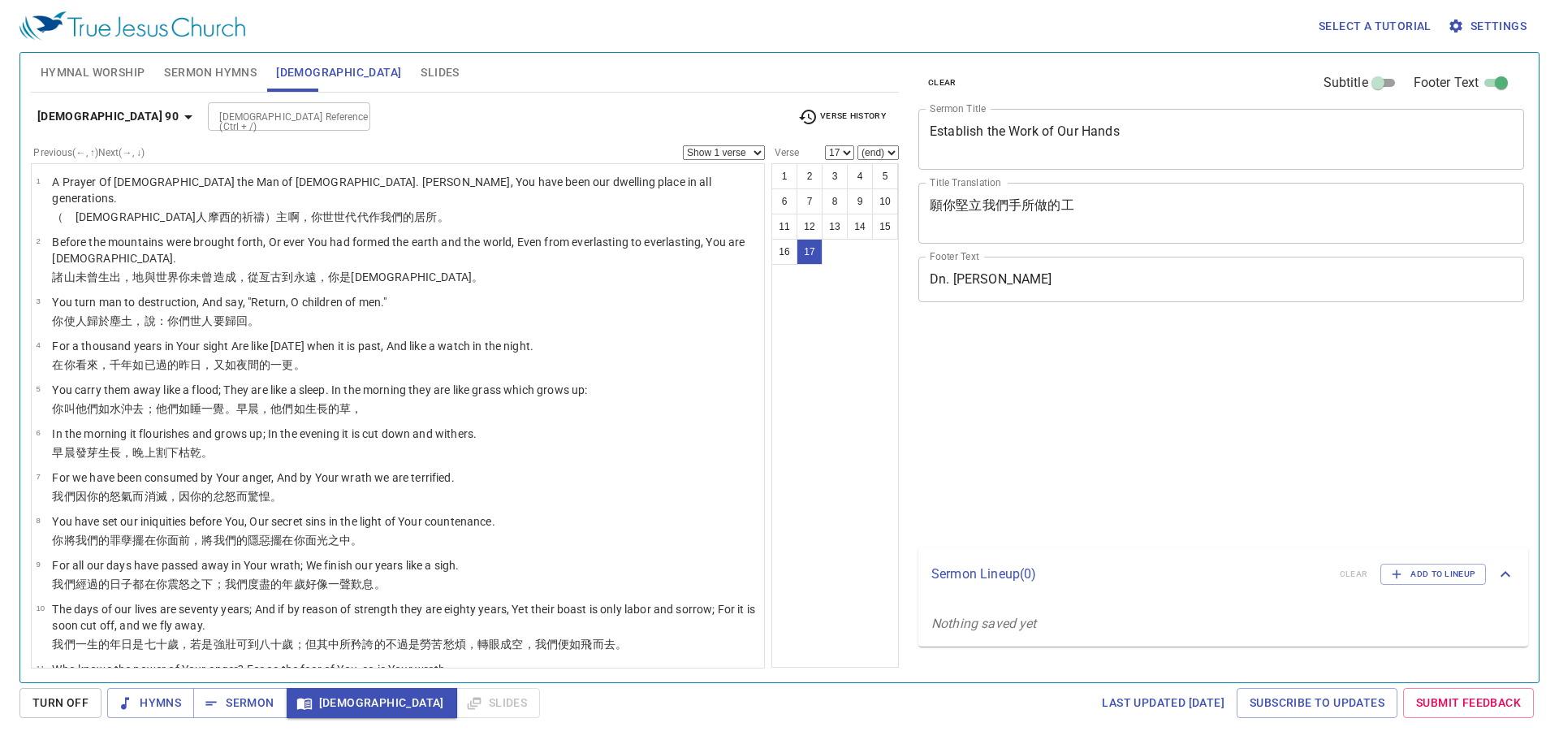
select select "17"
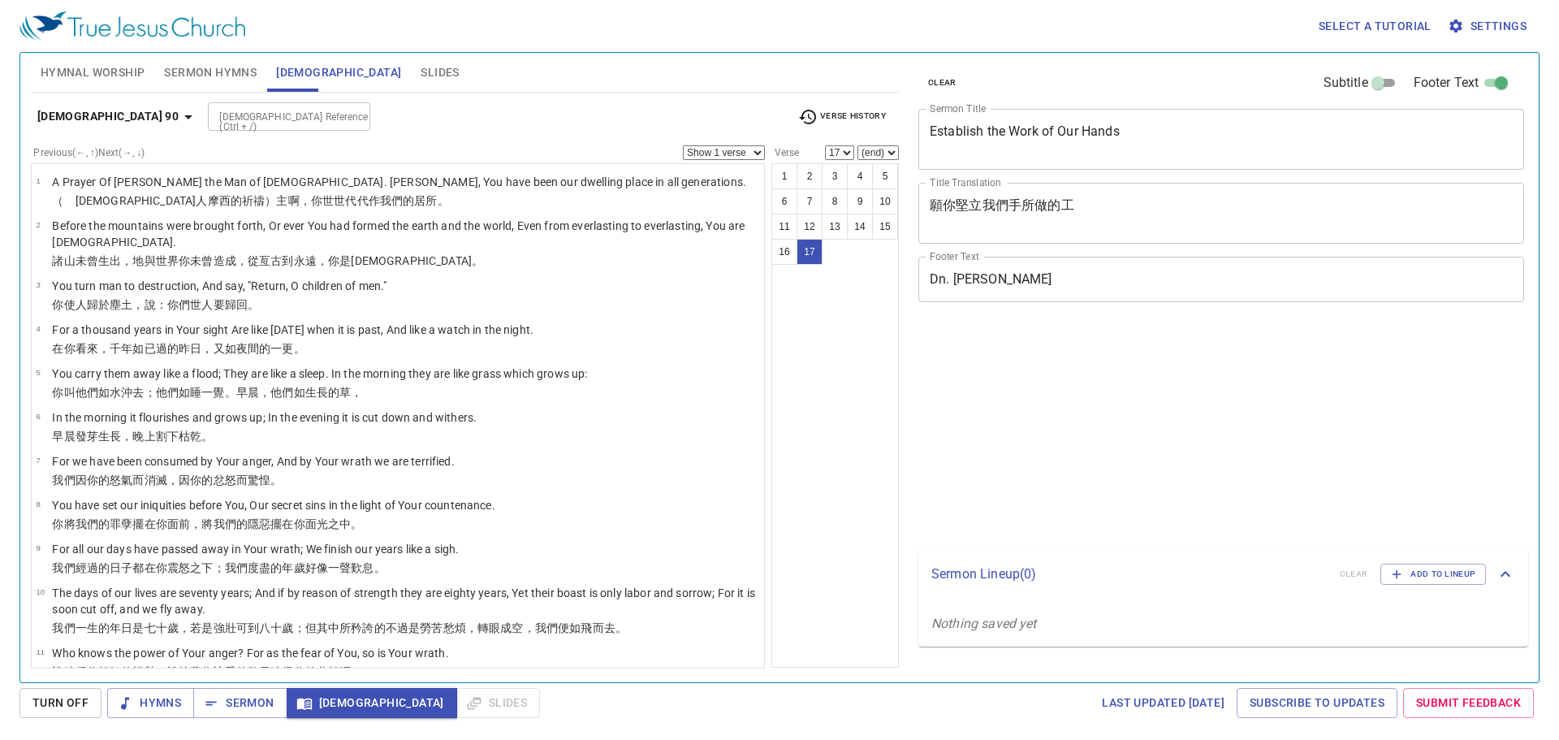
select select "17"
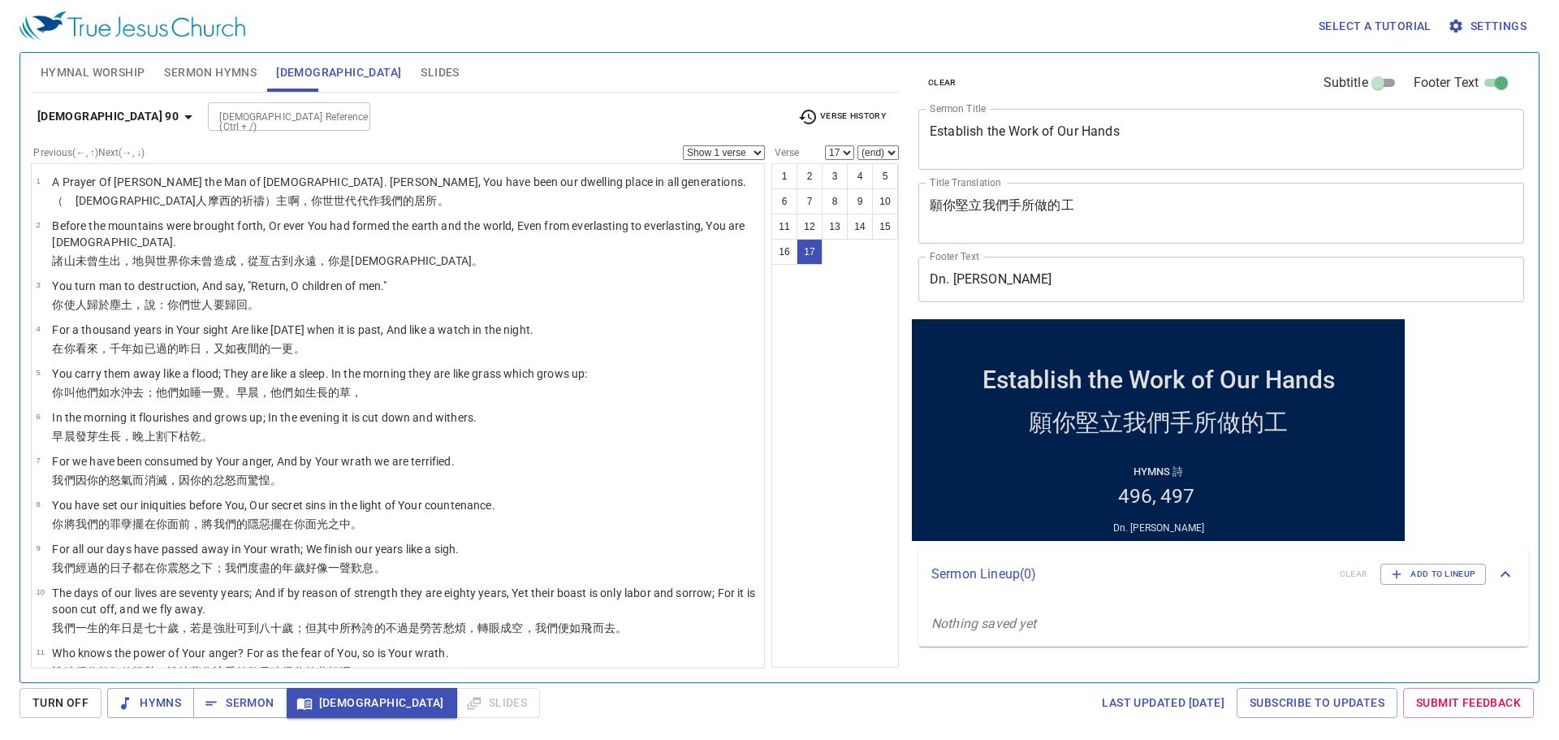
scroll to position [287, 0]
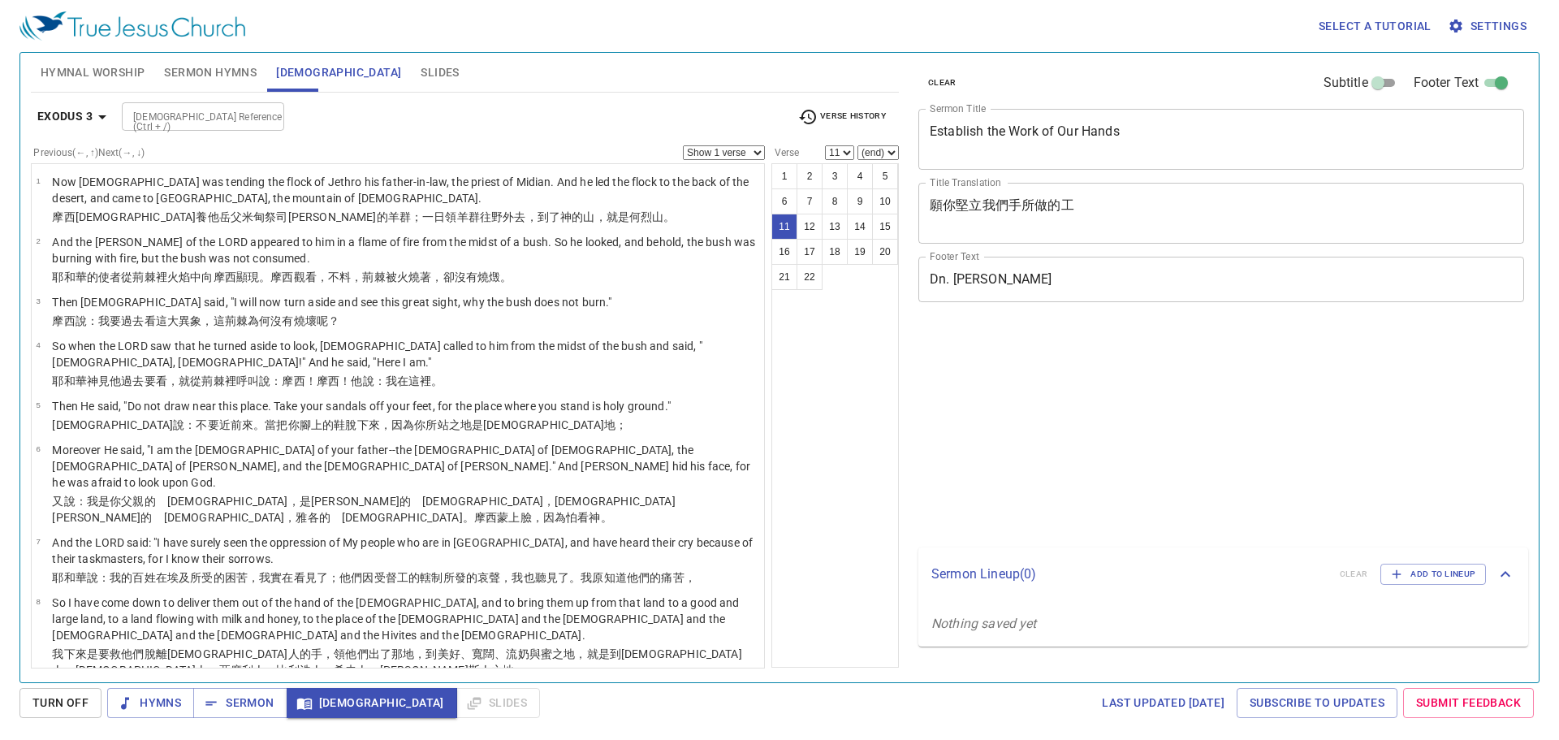
select select "11"
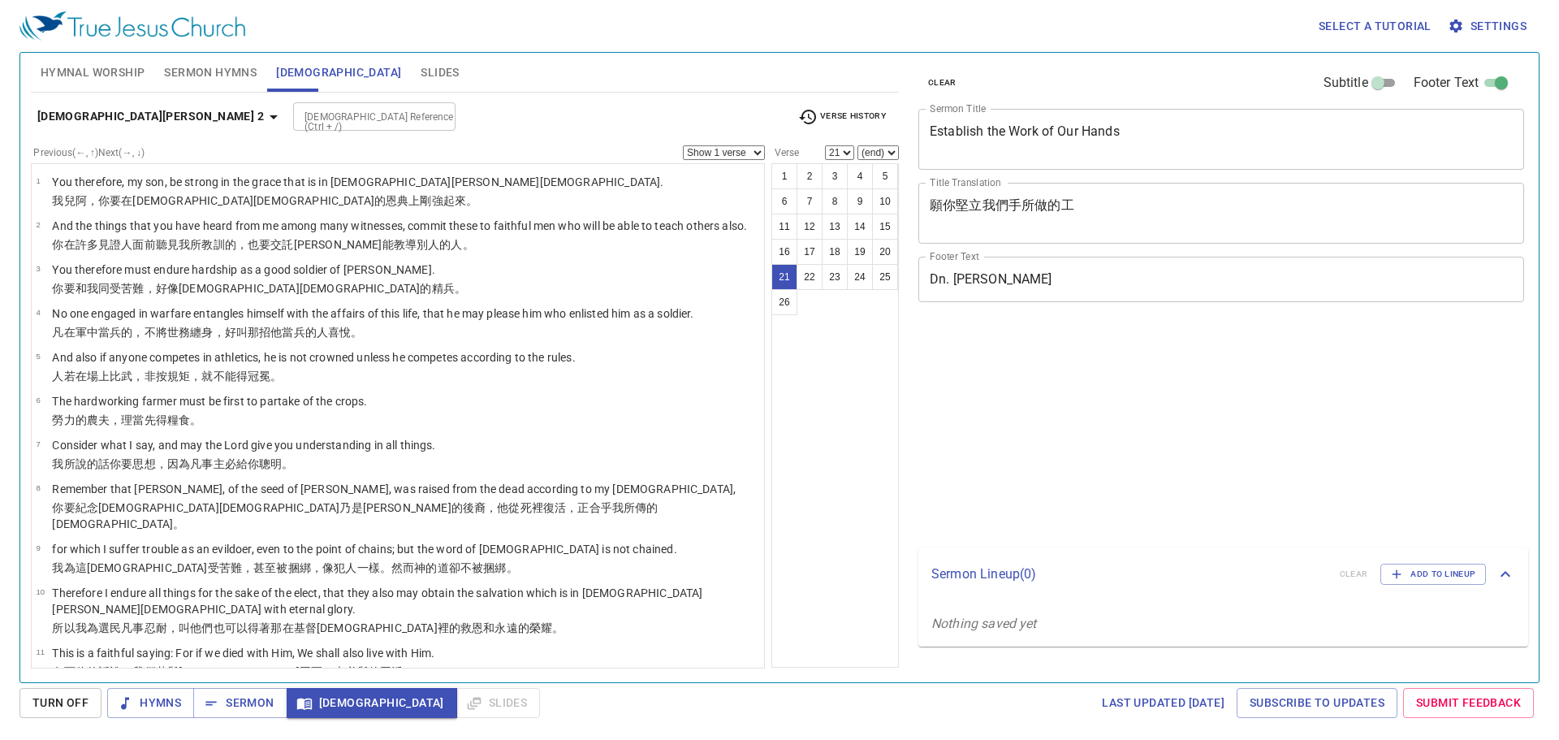
select select "21"
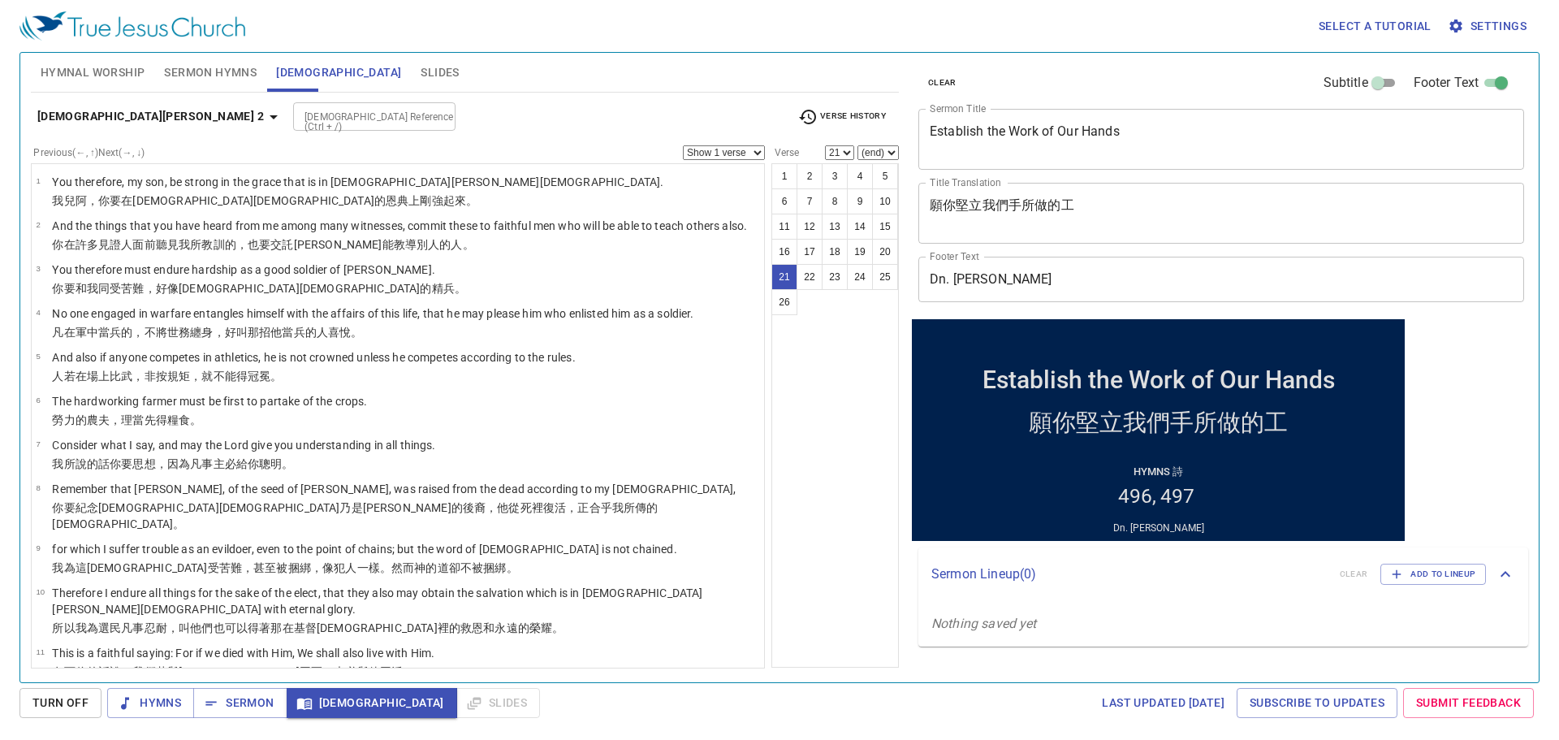
scroll to position [694, 0]
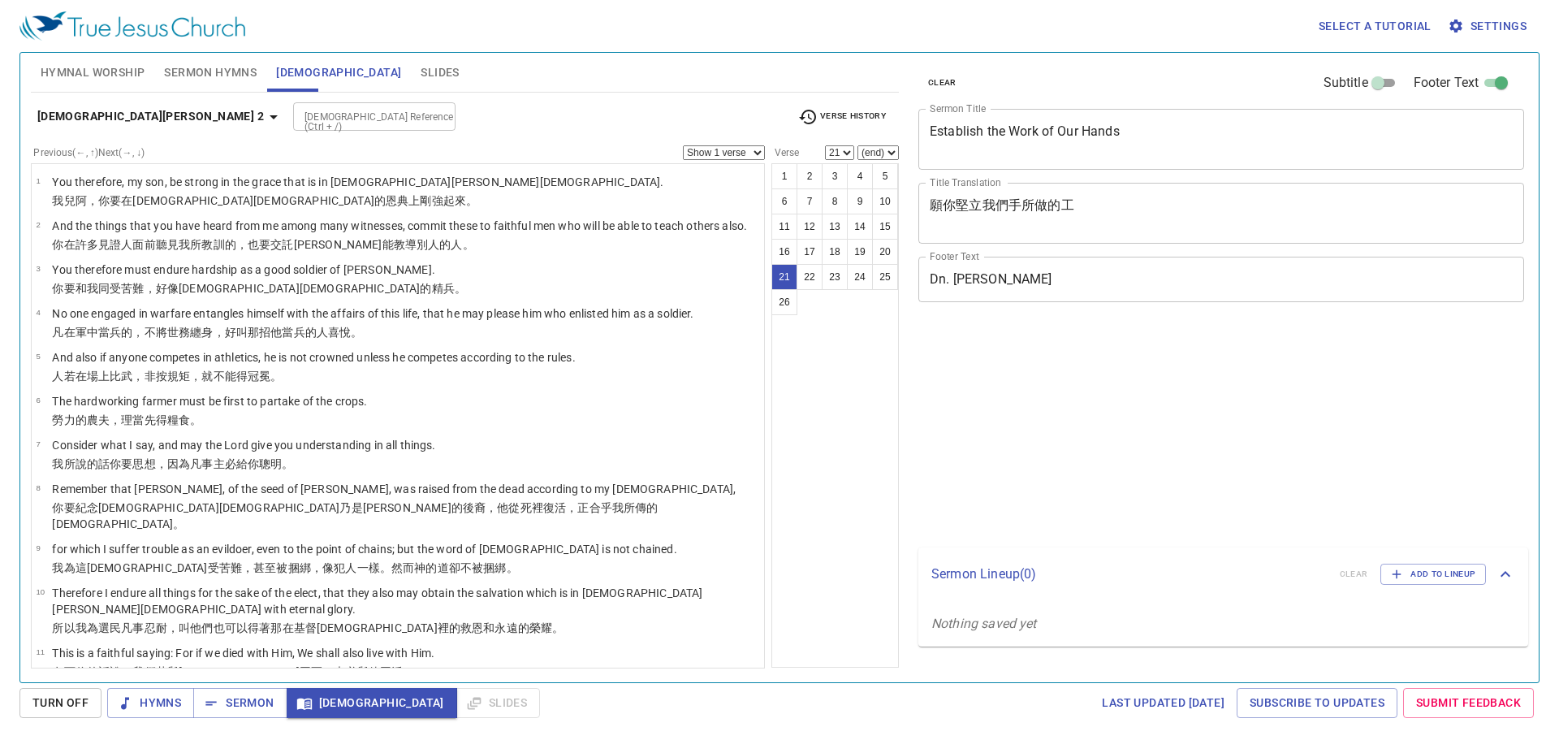
select select "21"
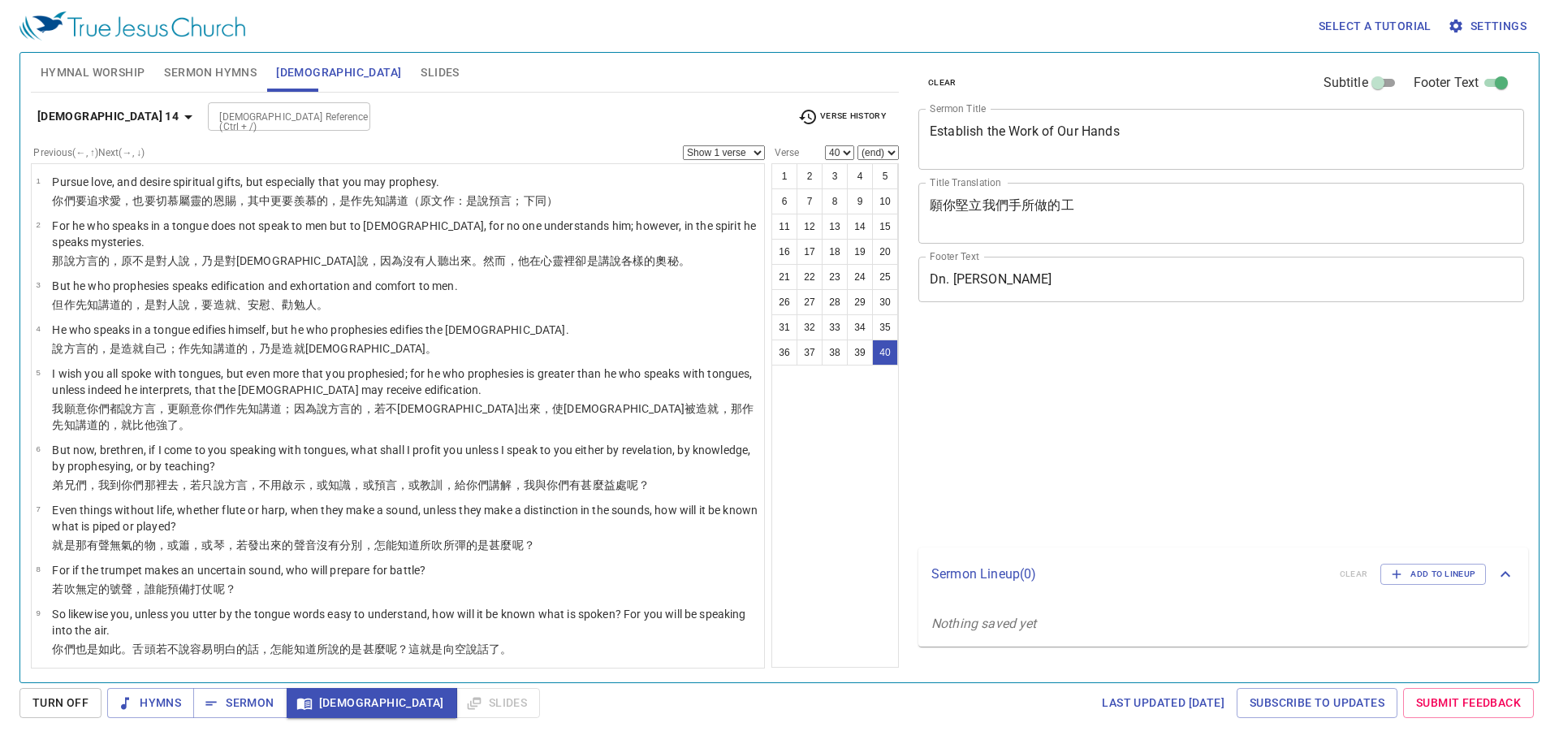
select select "40"
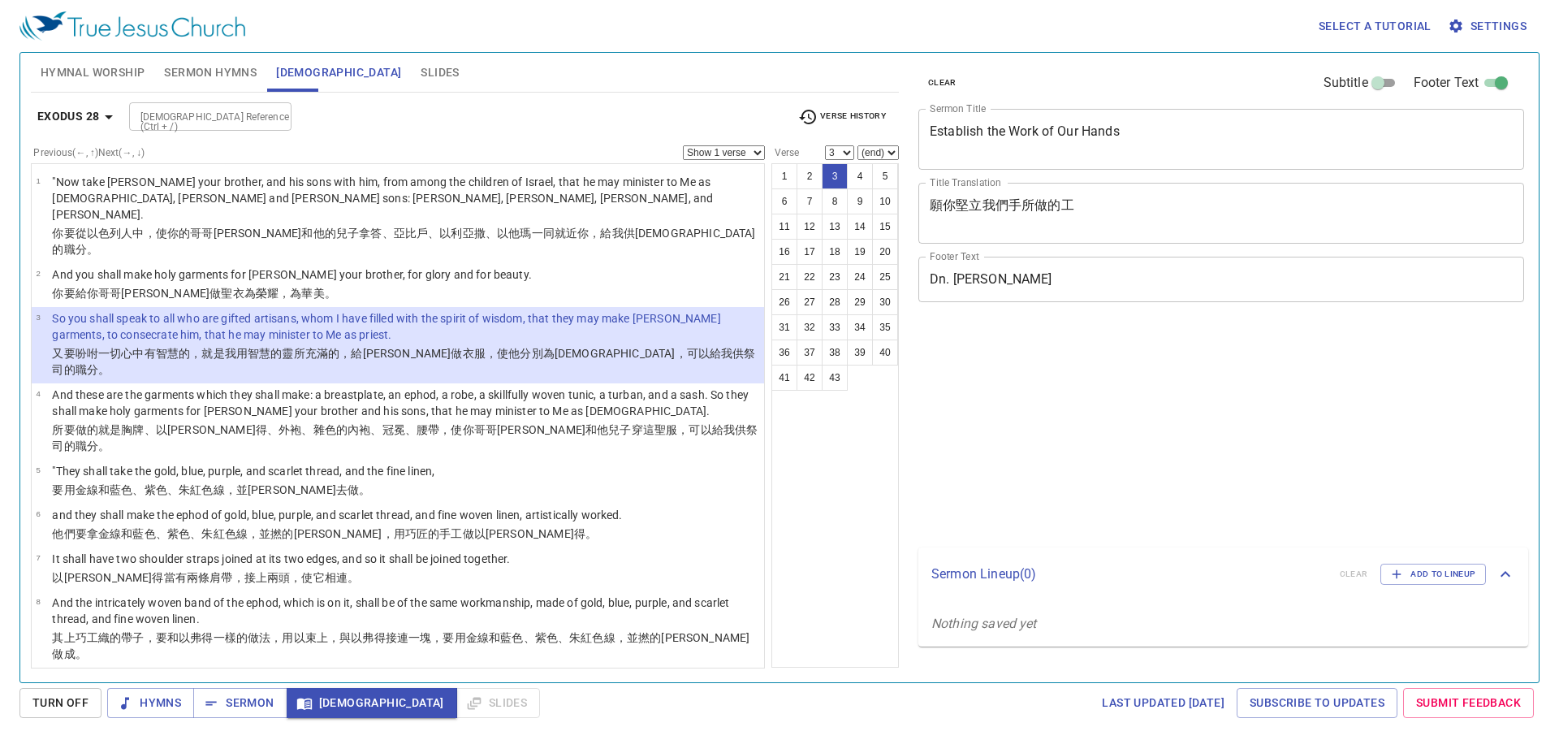
select select "3"
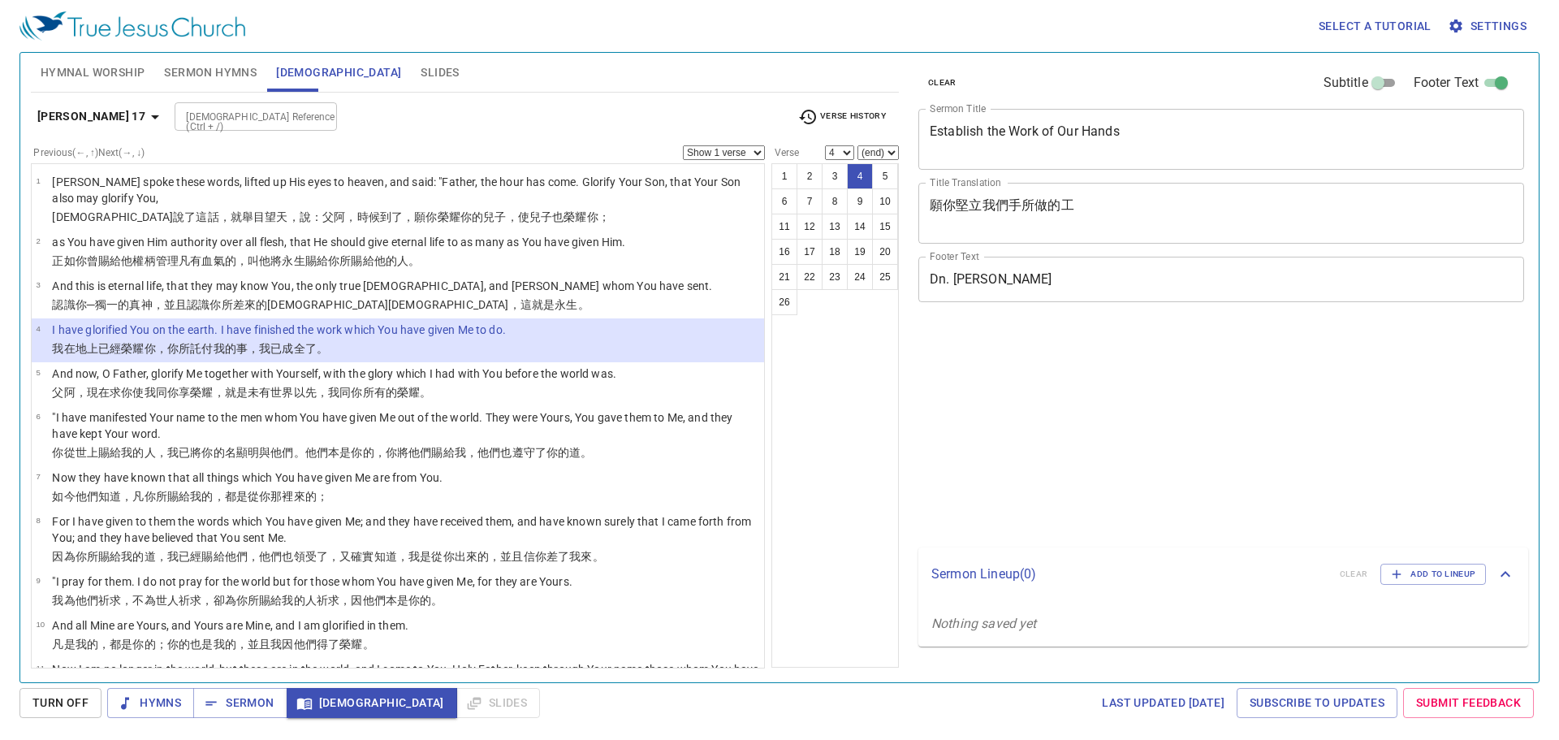
select select "4"
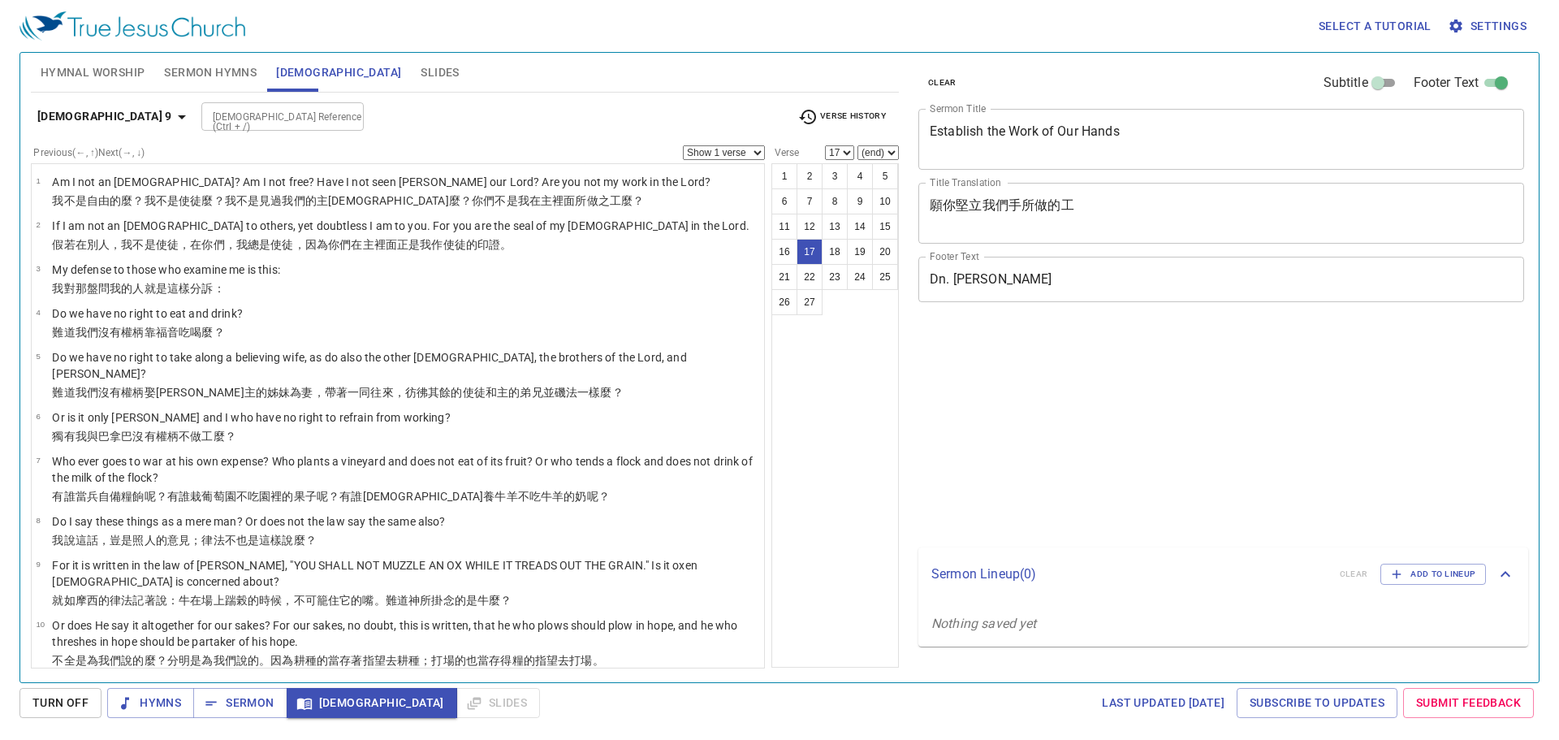
select select "17"
